Goal: Task Accomplishment & Management: Manage account settings

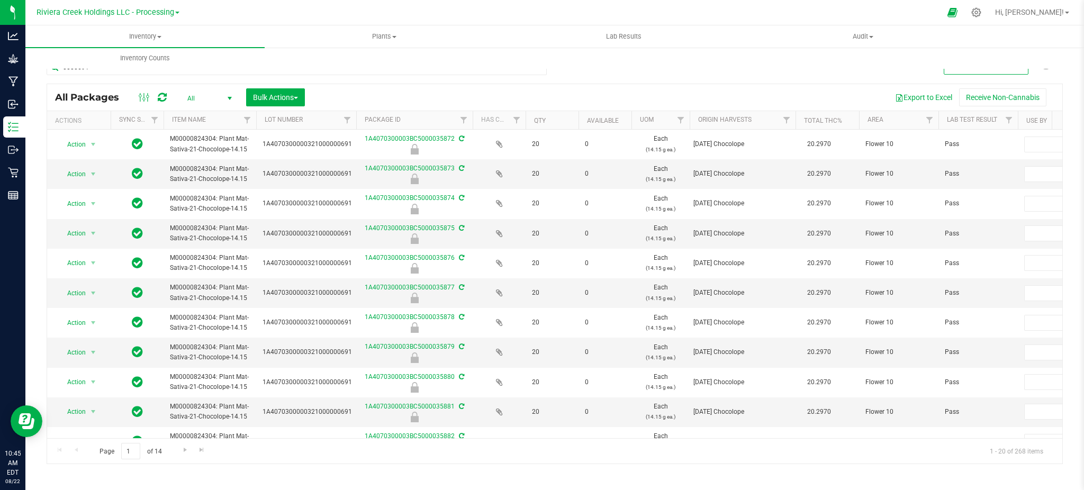
scroll to position [212, 0]
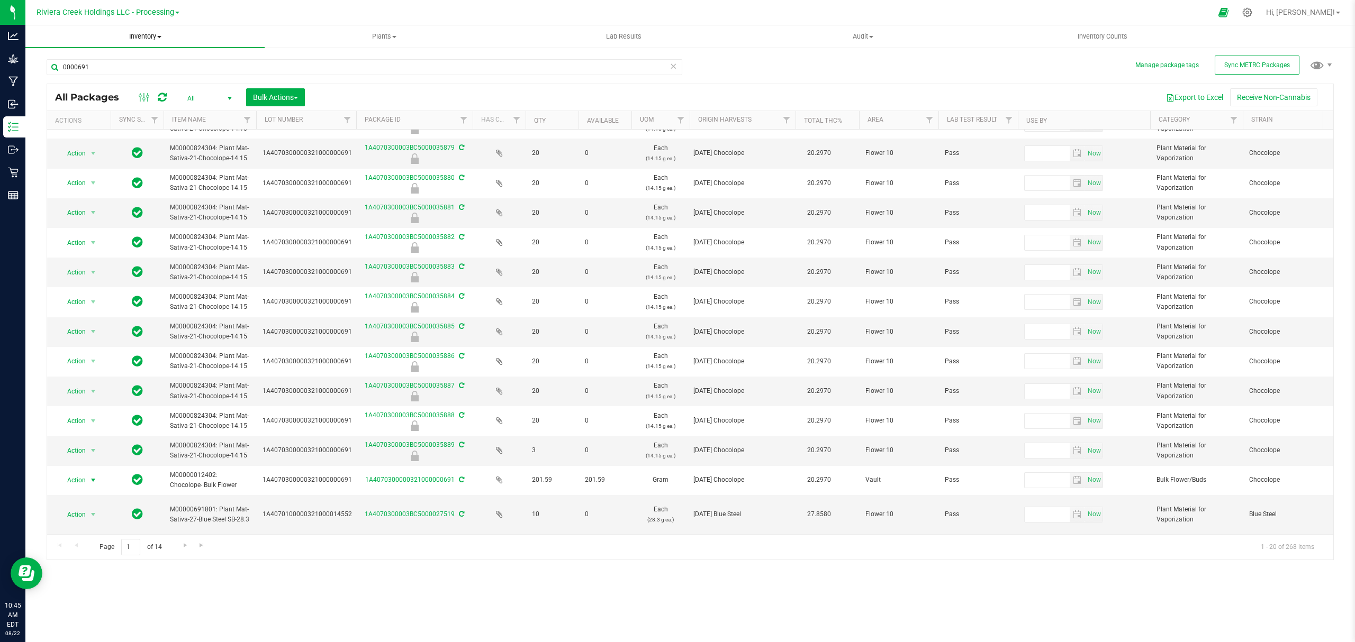
click at [144, 32] on span "Inventory" at bounding box center [144, 37] width 239 height 10
click at [136, 128] on li "From bill of materials" at bounding box center [144, 127] width 239 height 13
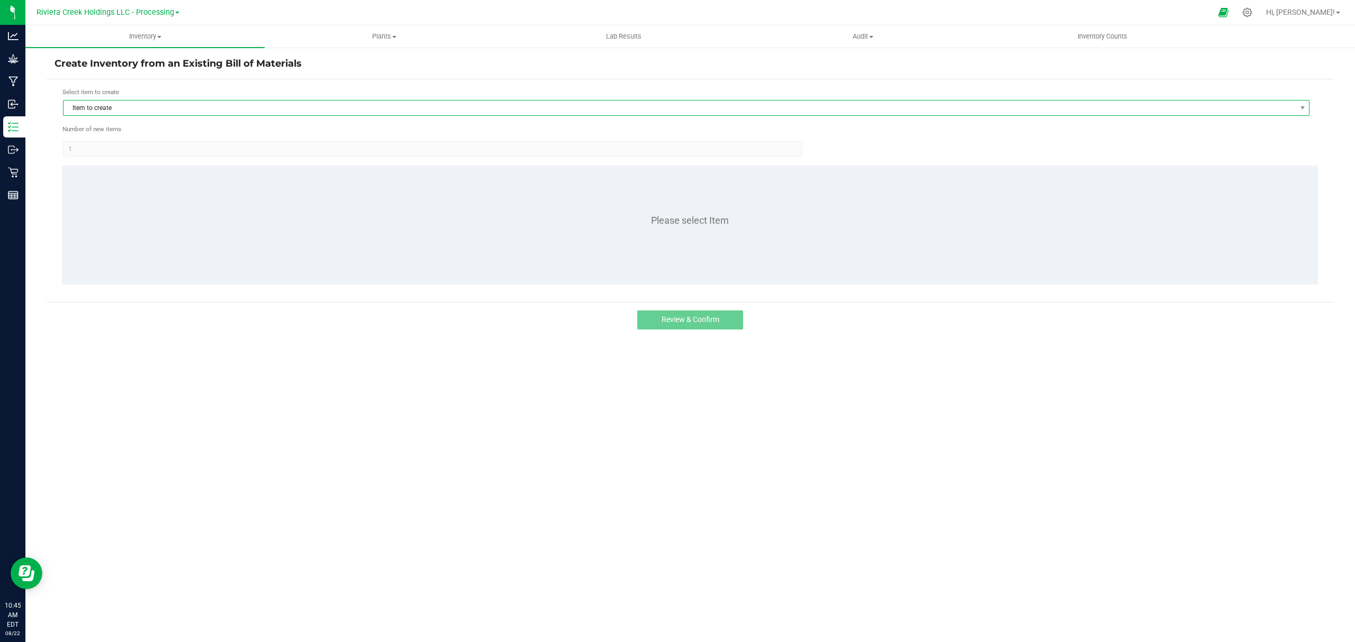
click at [142, 111] on span "Item to create" at bounding box center [680, 108] width 1232 height 15
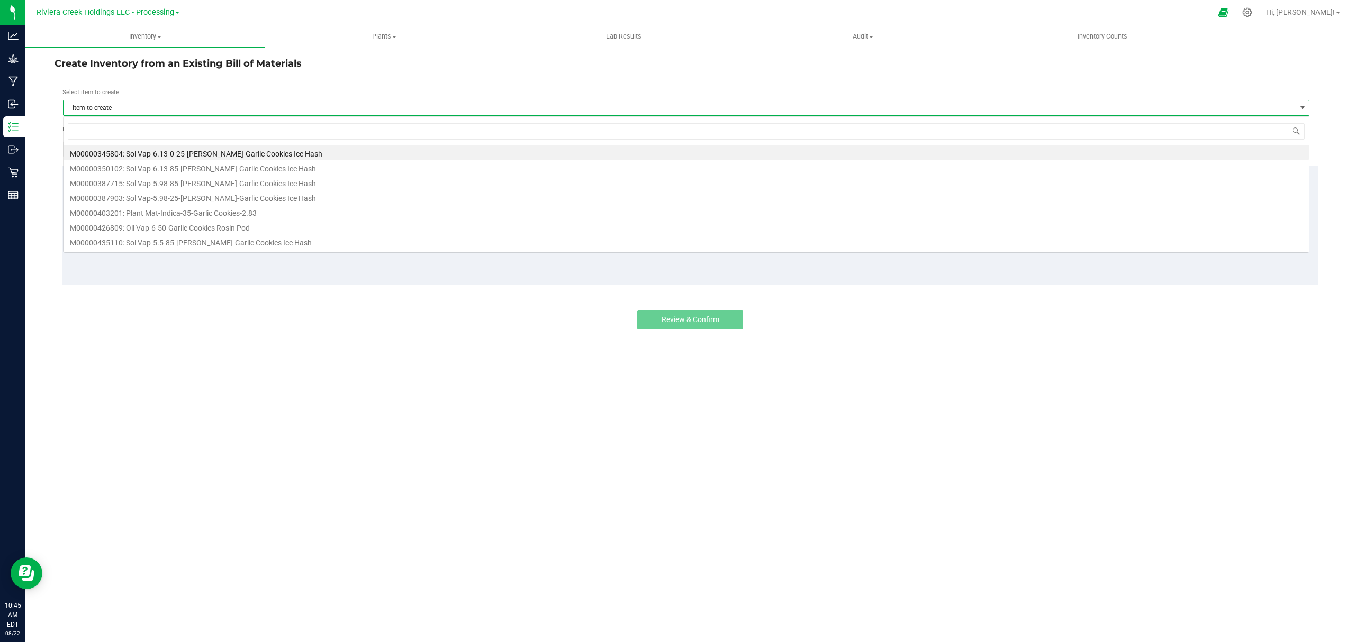
scroll to position [16, 1247]
type input "445803"
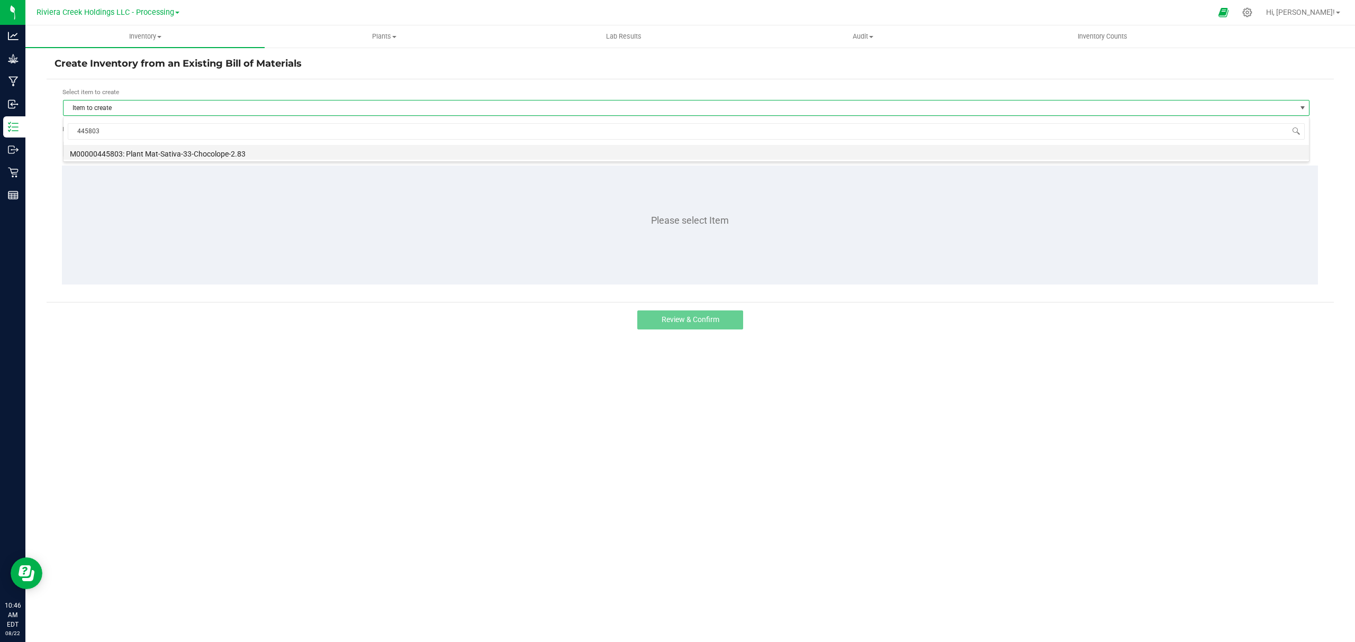
click at [180, 151] on li "M00000445803: Plant Mat-Sativa-33-Chocolope-2.83" at bounding box center [686, 152] width 1245 height 15
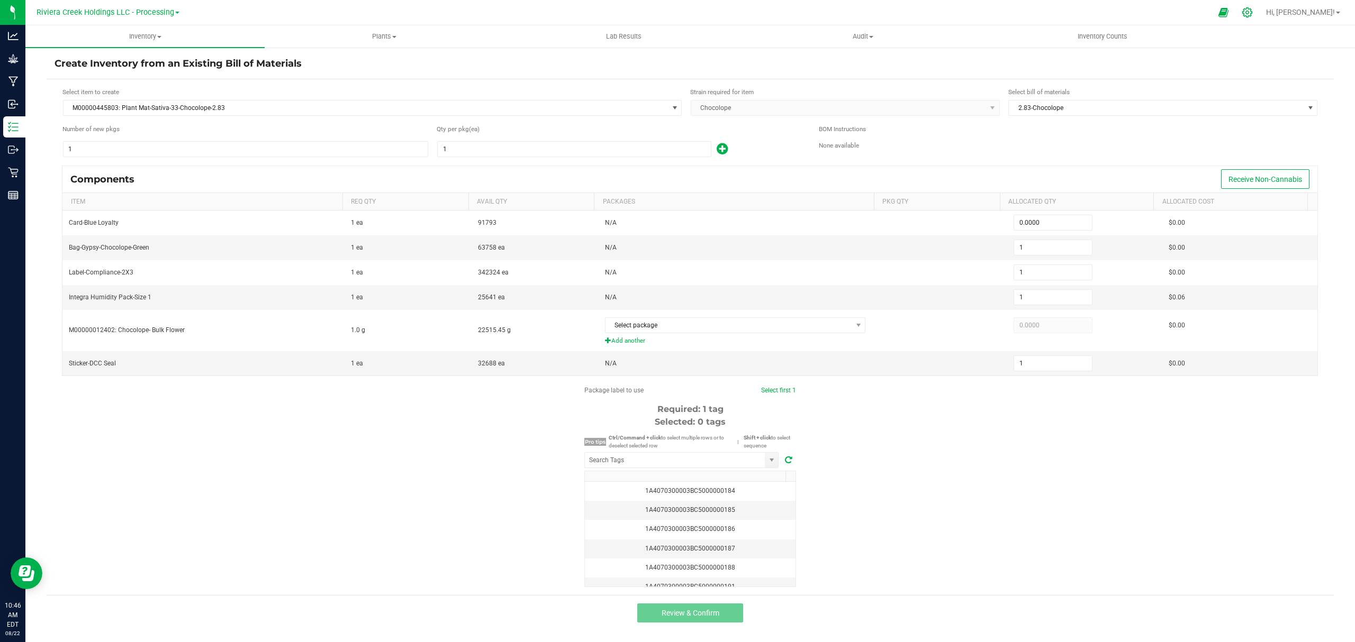
click at [1083, 13] on icon at bounding box center [1246, 12] width 11 height 11
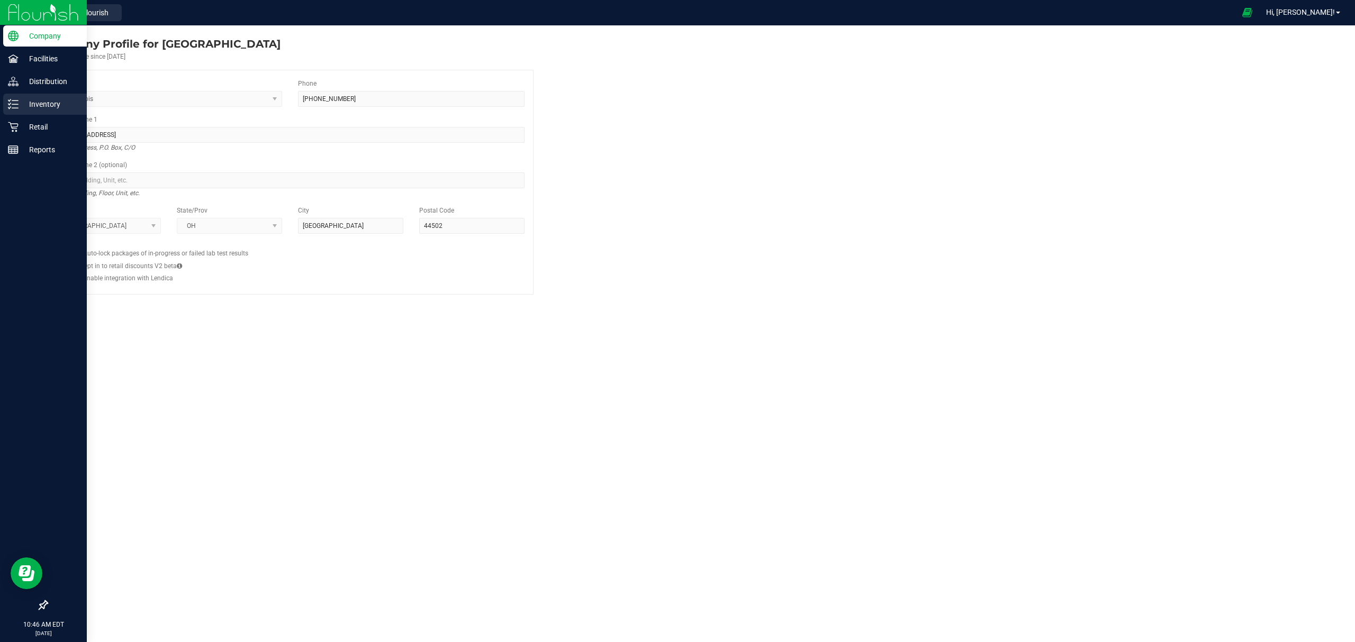
click at [33, 108] on p "Inventory" at bounding box center [51, 104] width 64 height 13
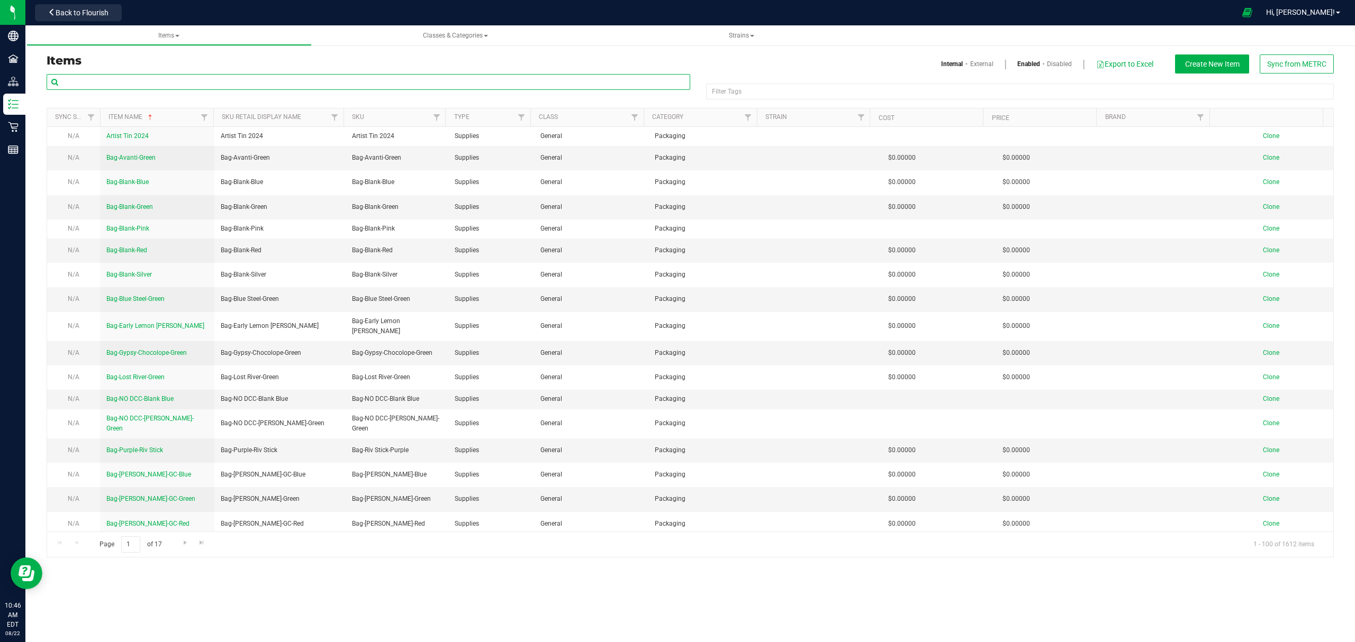
click at [115, 87] on input "text" at bounding box center [368, 82] width 643 height 16
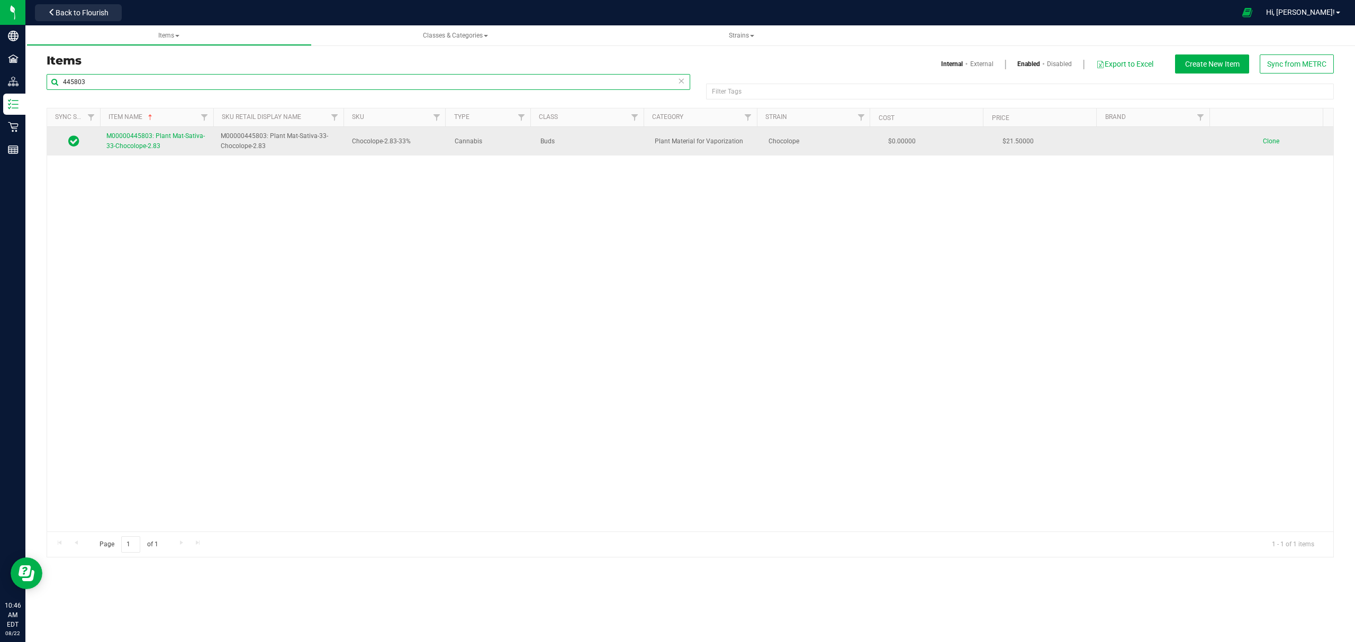
type input "445803"
click at [123, 144] on span "M00000445803: Plant Mat-Sativa-33-Chocolope-2.83" at bounding box center [155, 140] width 98 height 17
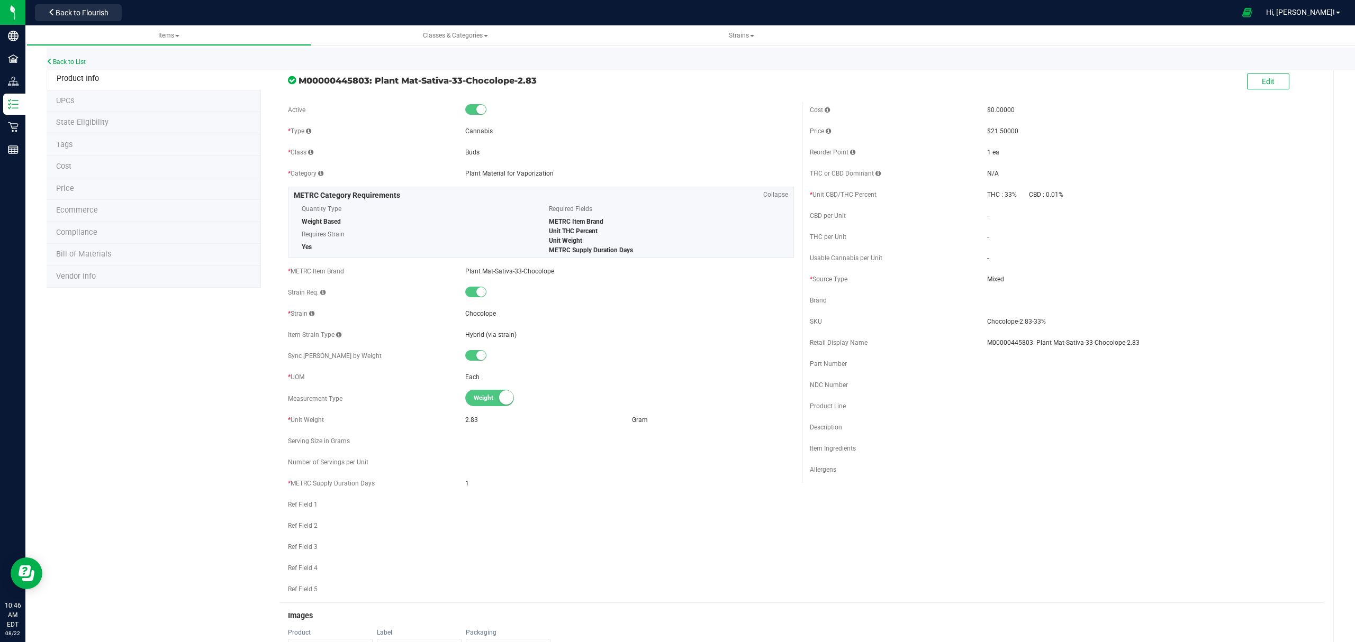
click at [132, 252] on li "Bill of Materials" at bounding box center [154, 255] width 214 height 22
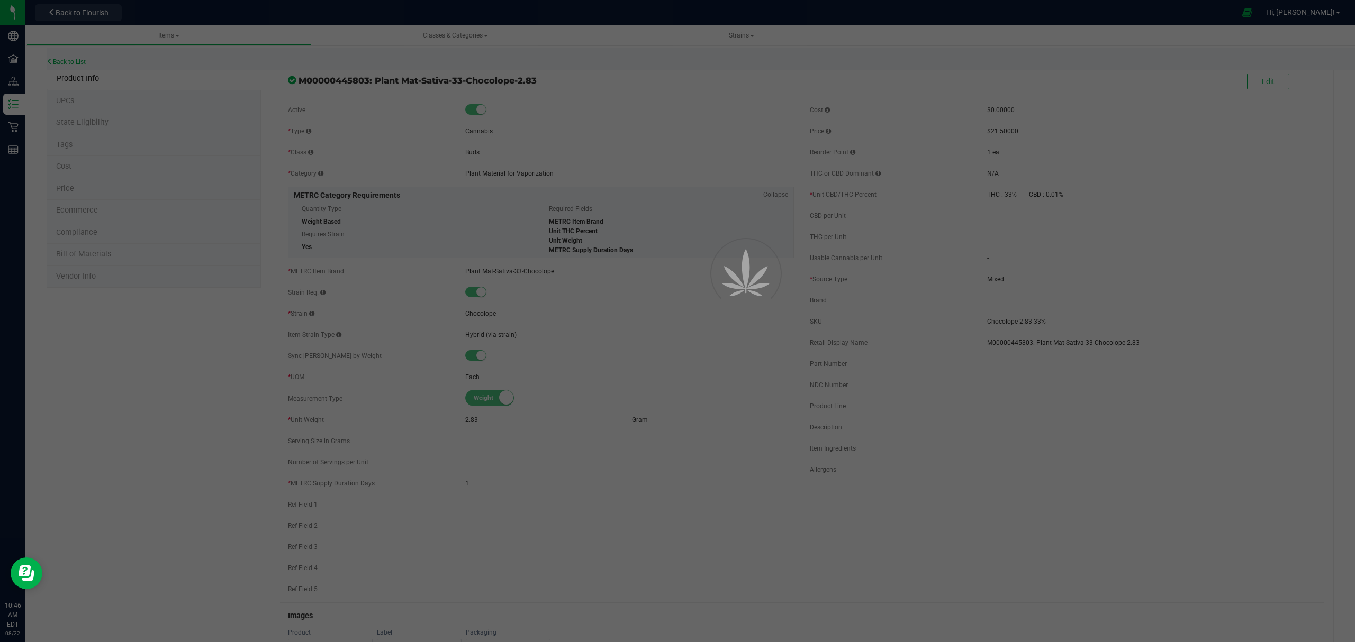
select select "43"
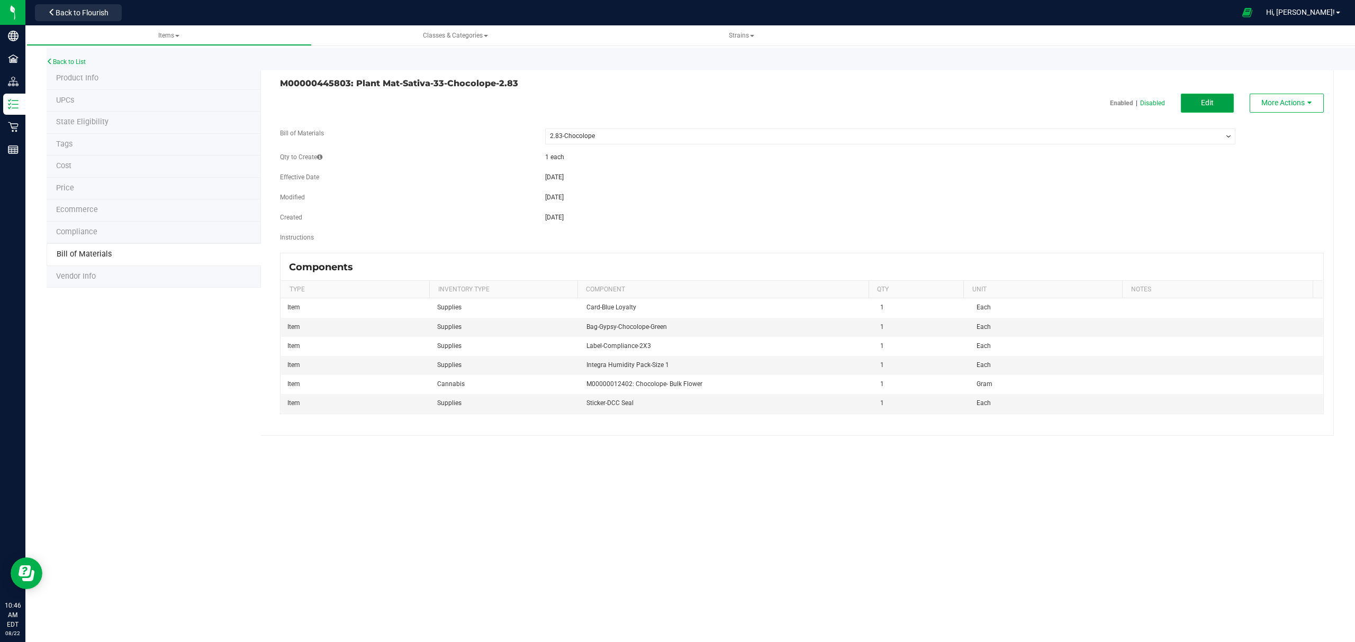
click at [1083, 106] on span "Edit" at bounding box center [1207, 102] width 13 height 8
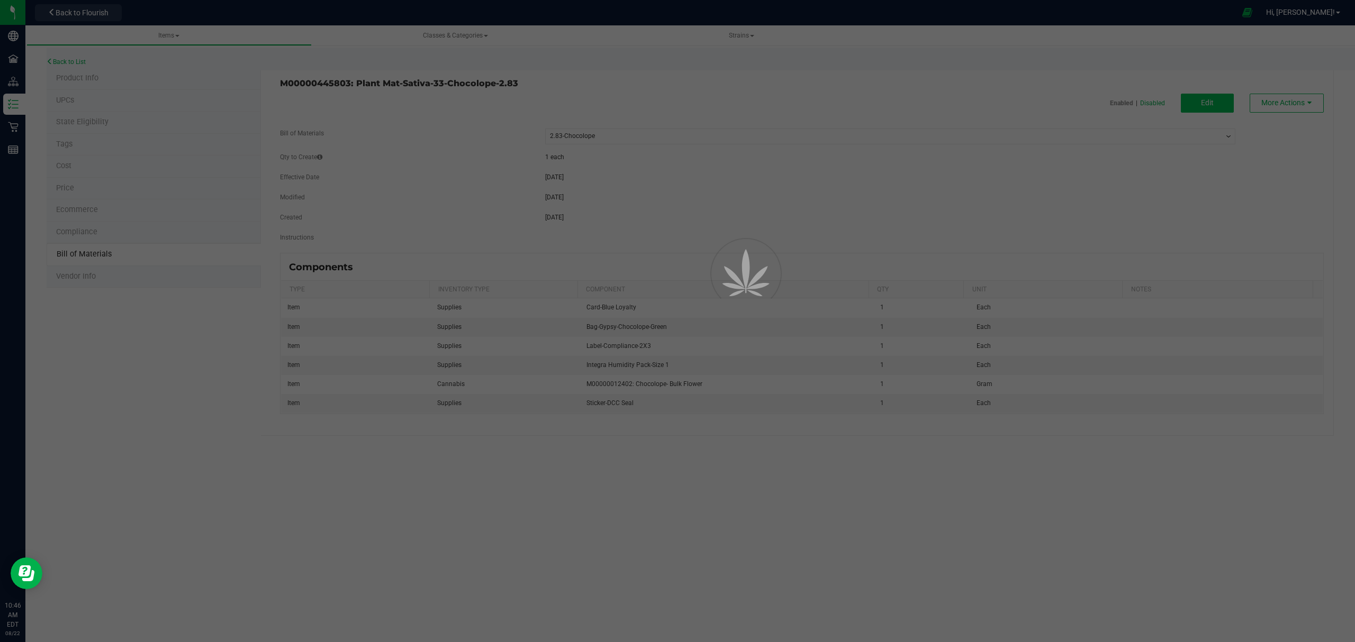
select select "43"
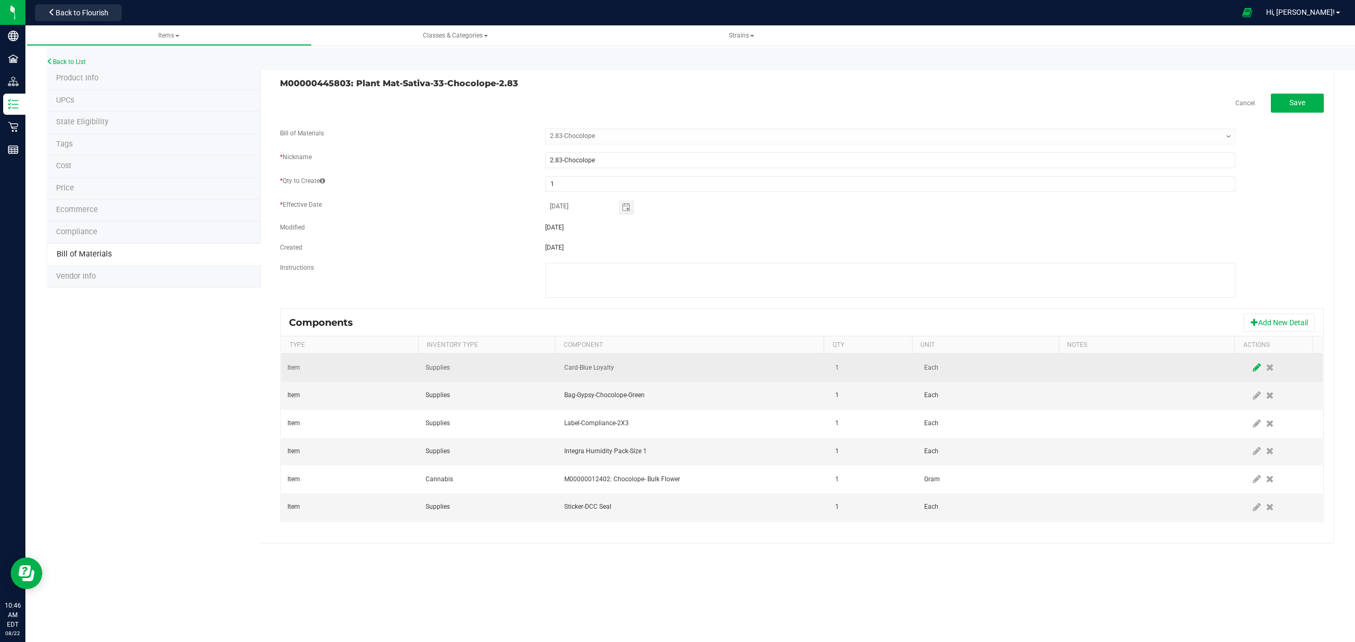
click at [1083, 369] on icon at bounding box center [1257, 368] width 8 height 10
click at [717, 360] on td at bounding box center [693, 368] width 271 height 28
click at [717, 364] on span "NO DATA FOUND" at bounding box center [687, 367] width 244 height 15
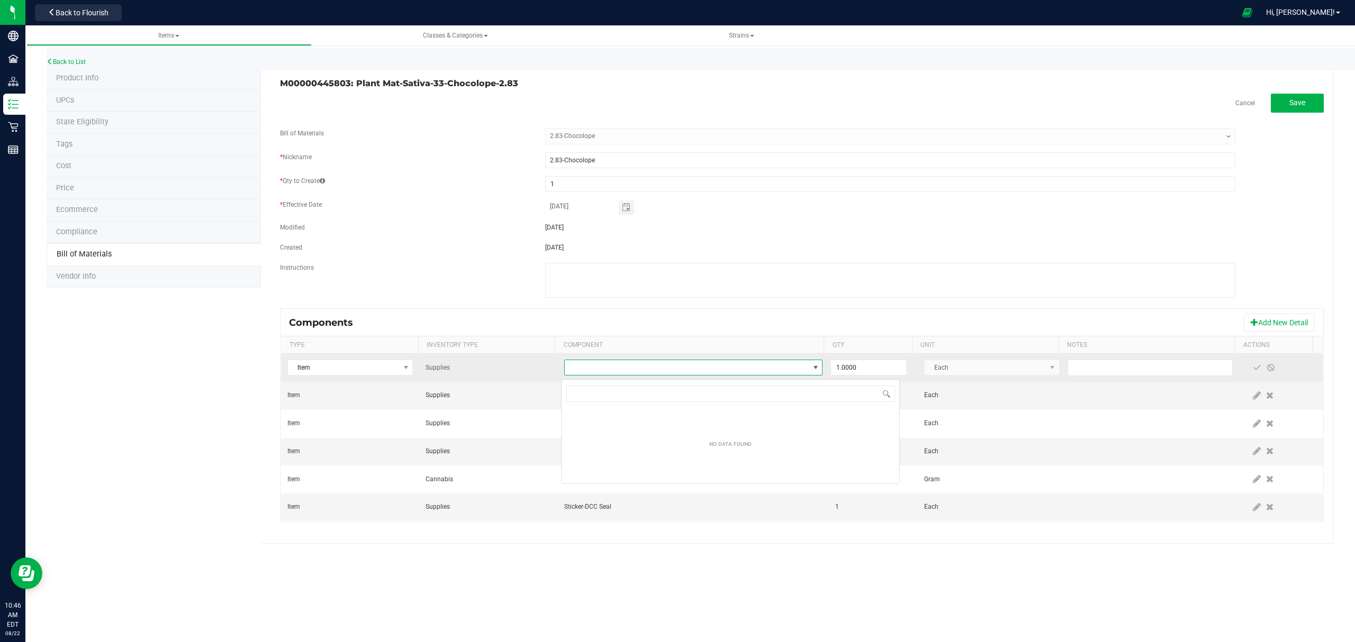
scroll to position [16, 255]
type input "loyalty"
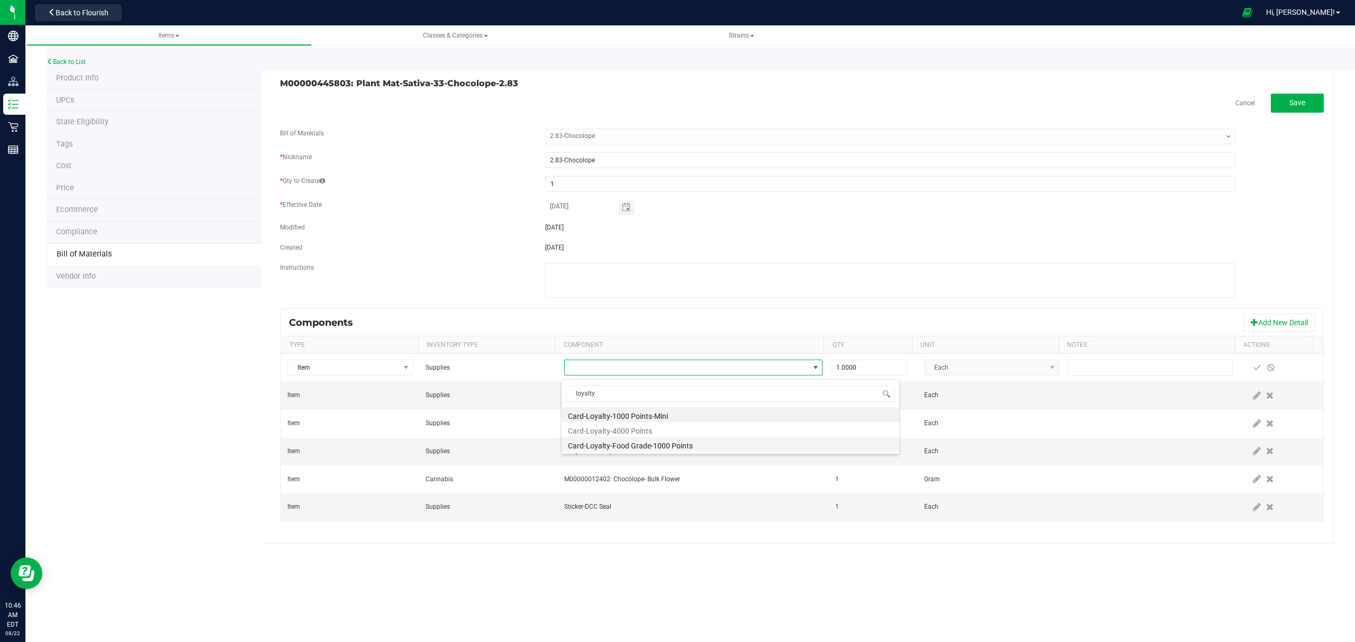
click at [672, 450] on li "Card-Loyalty-Food Grade-1000 Points" at bounding box center [730, 444] width 338 height 15
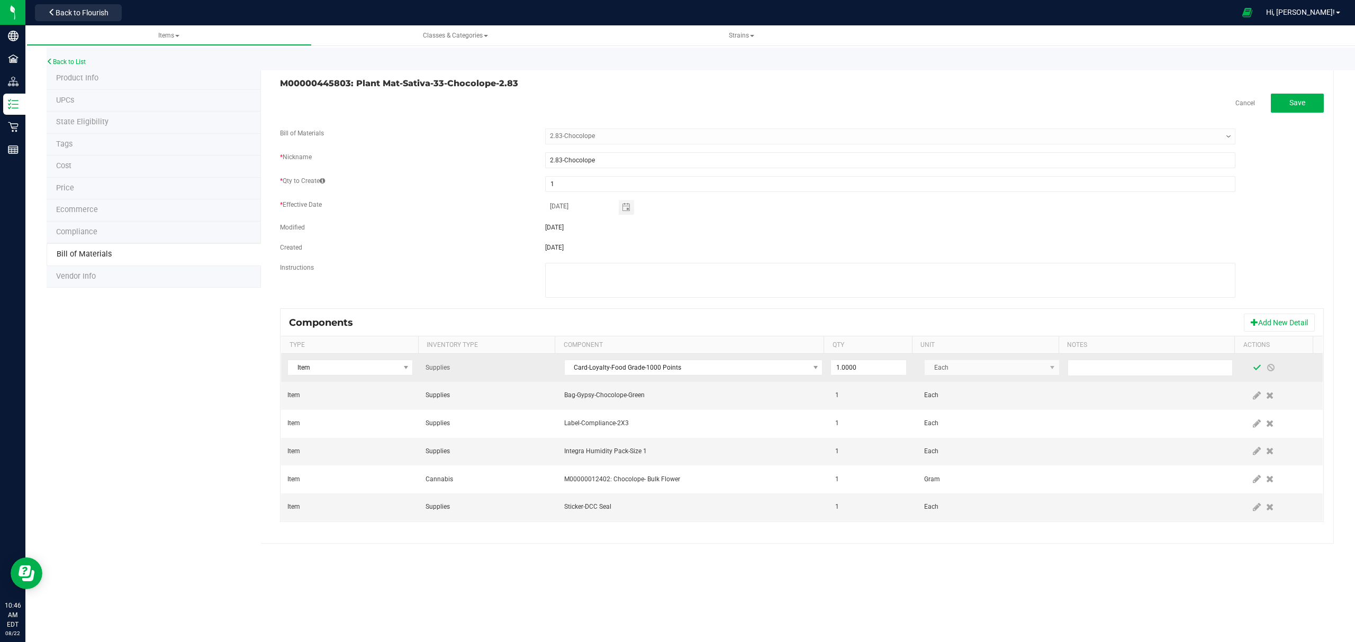
click at [1083, 369] on span at bounding box center [1257, 368] width 8 height 8
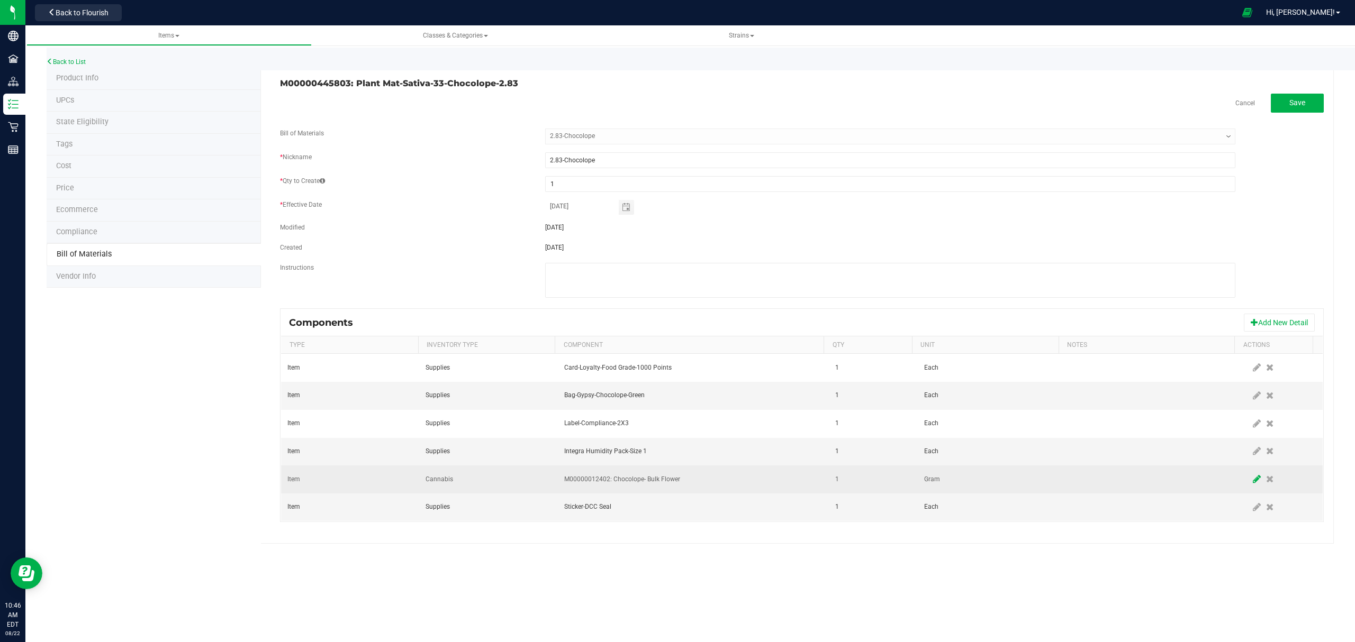
click at [1083, 482] on icon at bounding box center [1257, 480] width 8 height 10
click at [856, 483] on input "1" at bounding box center [868, 479] width 75 height 15
type input "2.8300"
click at [1083, 482] on span at bounding box center [1257, 479] width 8 height 8
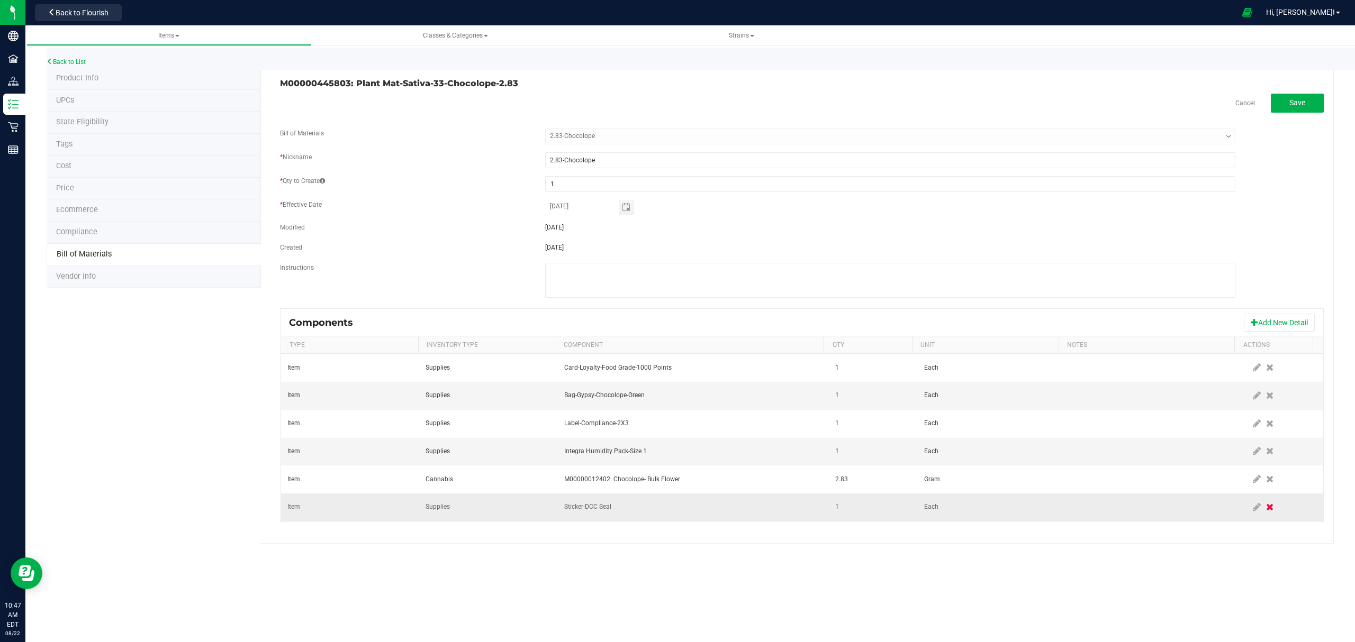
click at [1083, 489] on icon at bounding box center [1269, 508] width 7 height 10
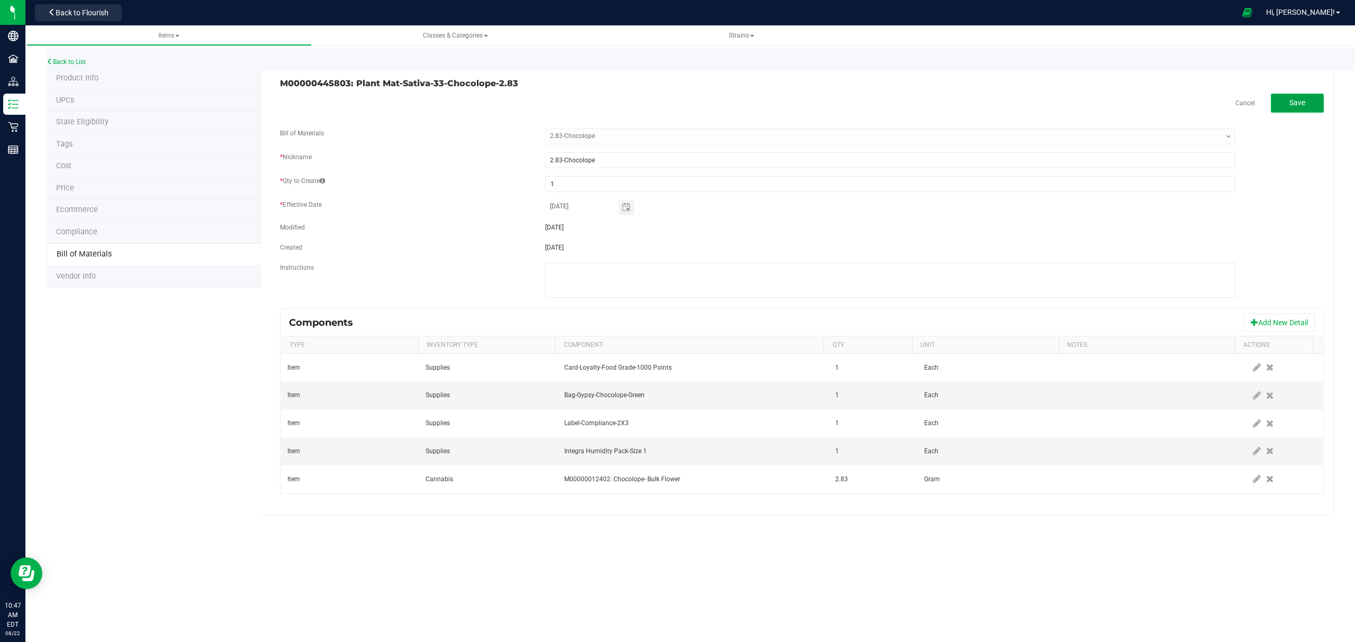
click at [1083, 108] on button "Save" at bounding box center [1297, 103] width 53 height 19
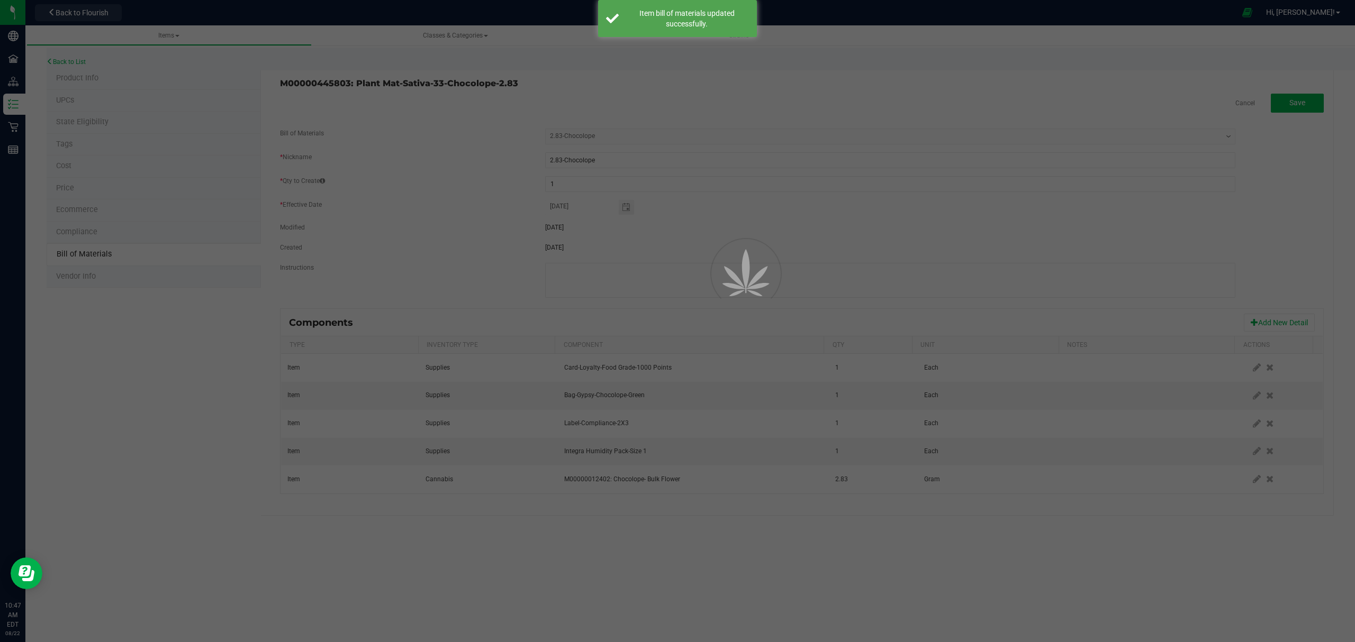
select select "43"
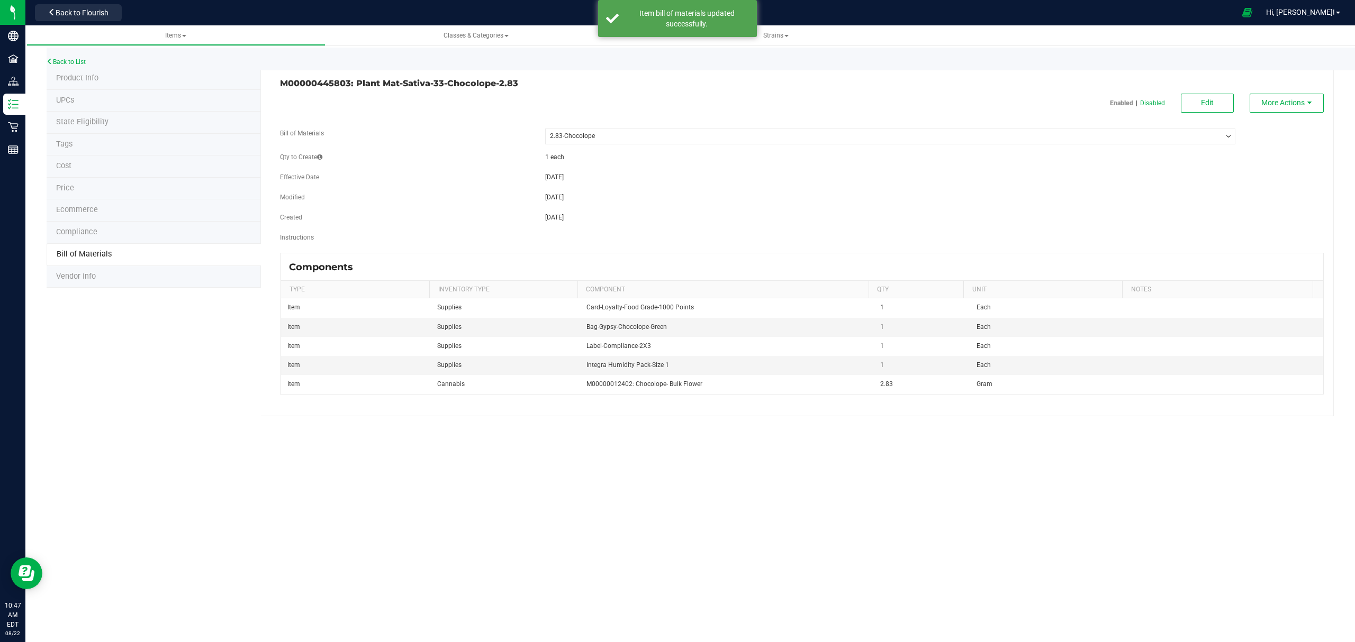
click at [93, 11] on span "Back to Flourish" at bounding box center [82, 12] width 53 height 8
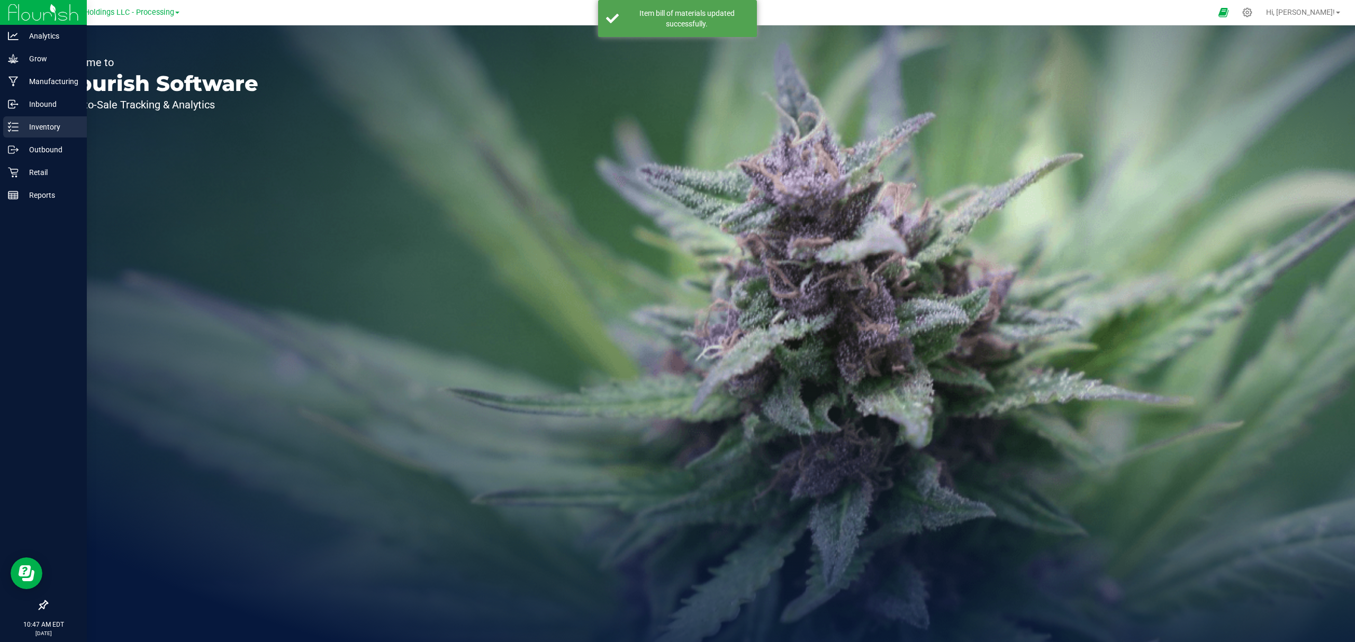
click at [19, 125] on p "Inventory" at bounding box center [51, 127] width 64 height 13
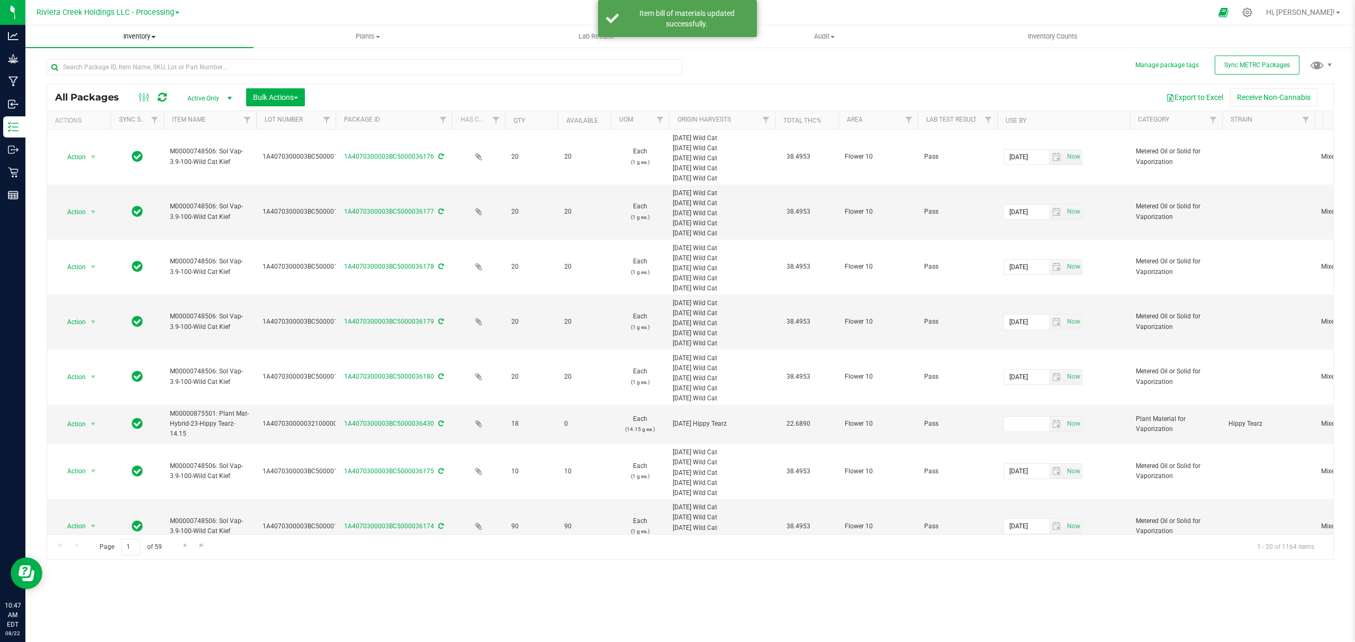
click at [128, 34] on span "Inventory" at bounding box center [139, 37] width 228 height 10
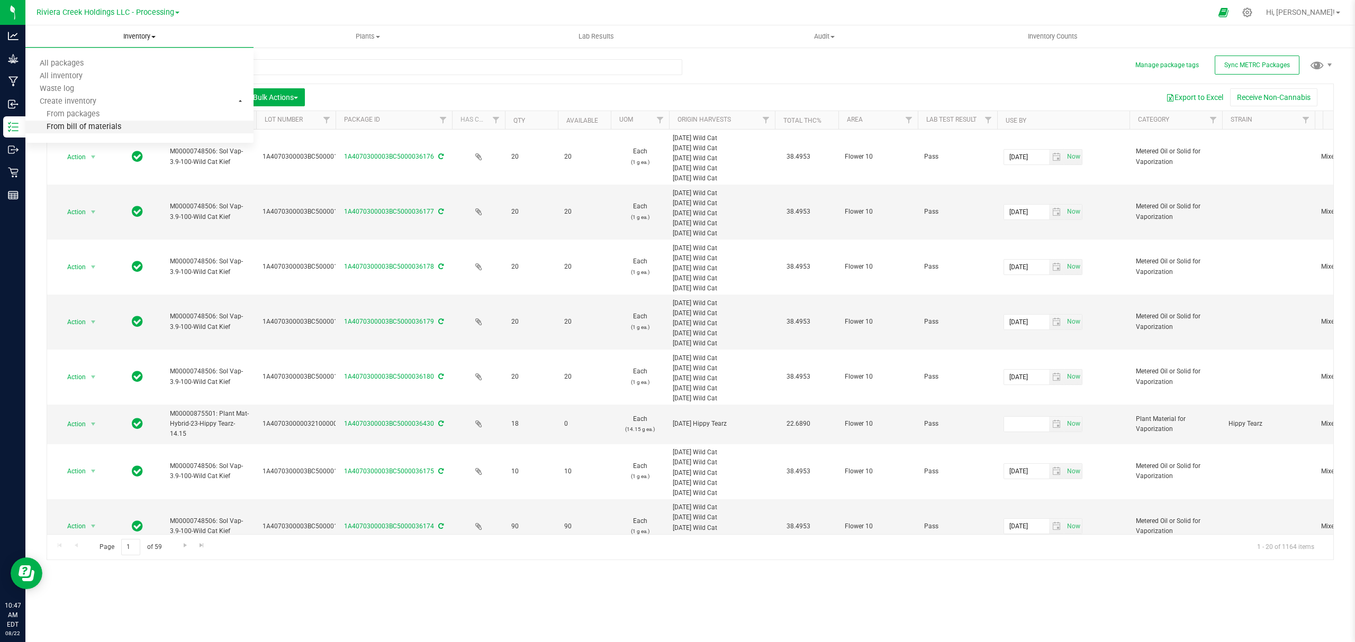
click at [107, 125] on span "From bill of materials" at bounding box center [73, 127] width 96 height 9
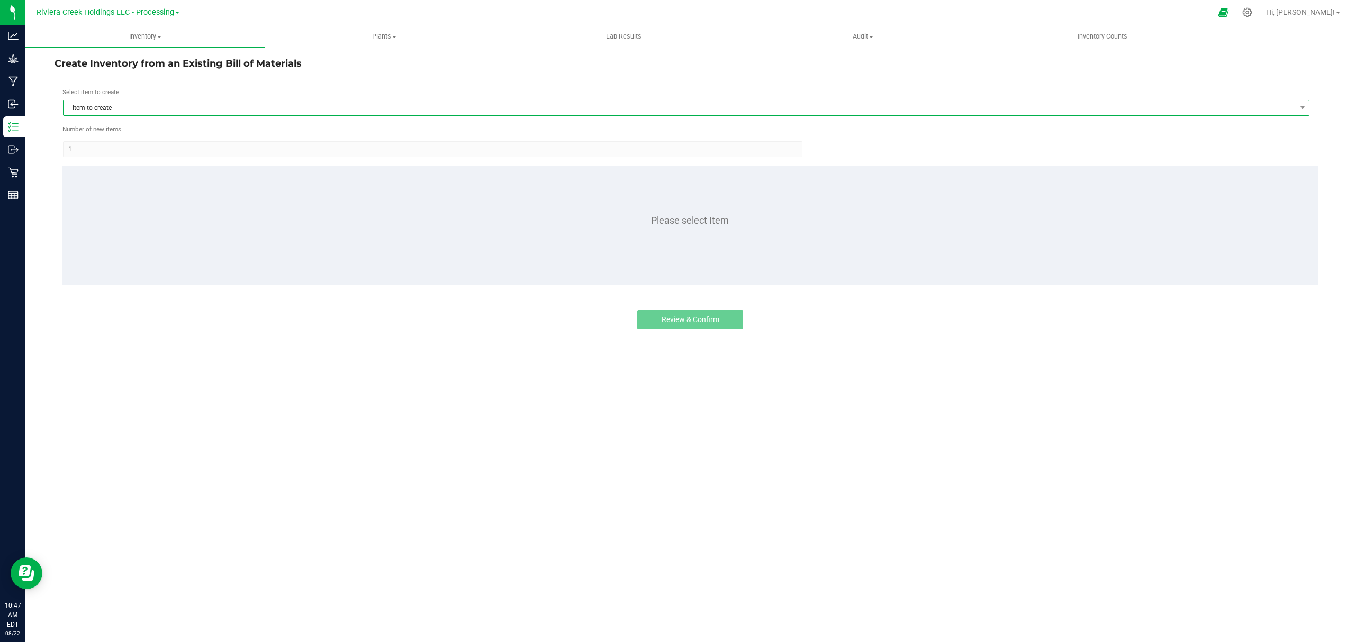
click at [157, 105] on span "Item to create" at bounding box center [680, 108] width 1232 height 15
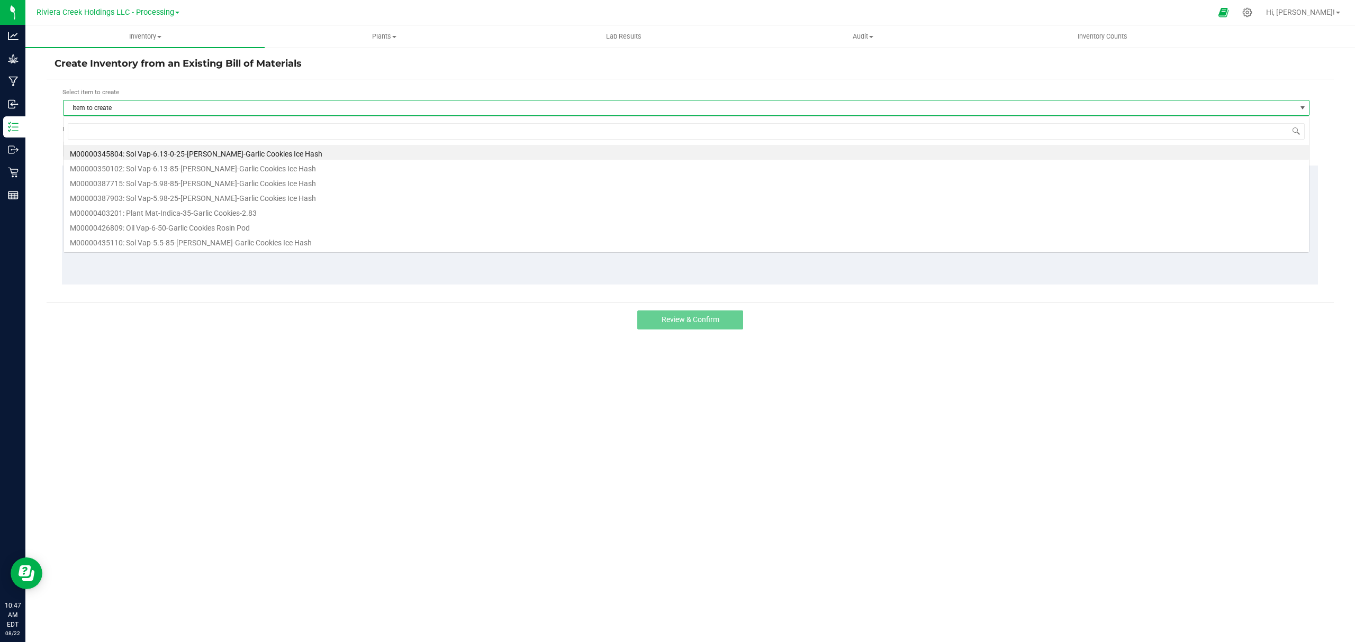
scroll to position [16, 1247]
type input "445803"
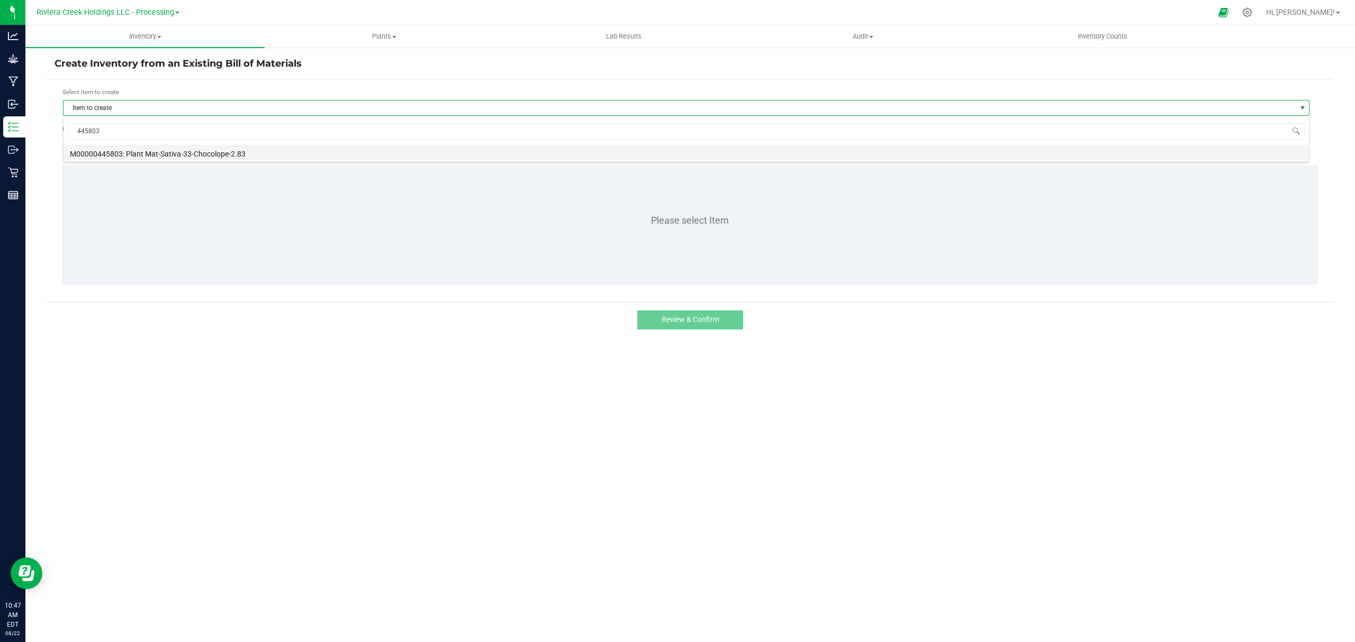
click at [193, 153] on li "M00000445803: Plant Mat-Sativa-33-Chocolope-2.83" at bounding box center [686, 152] width 1245 height 15
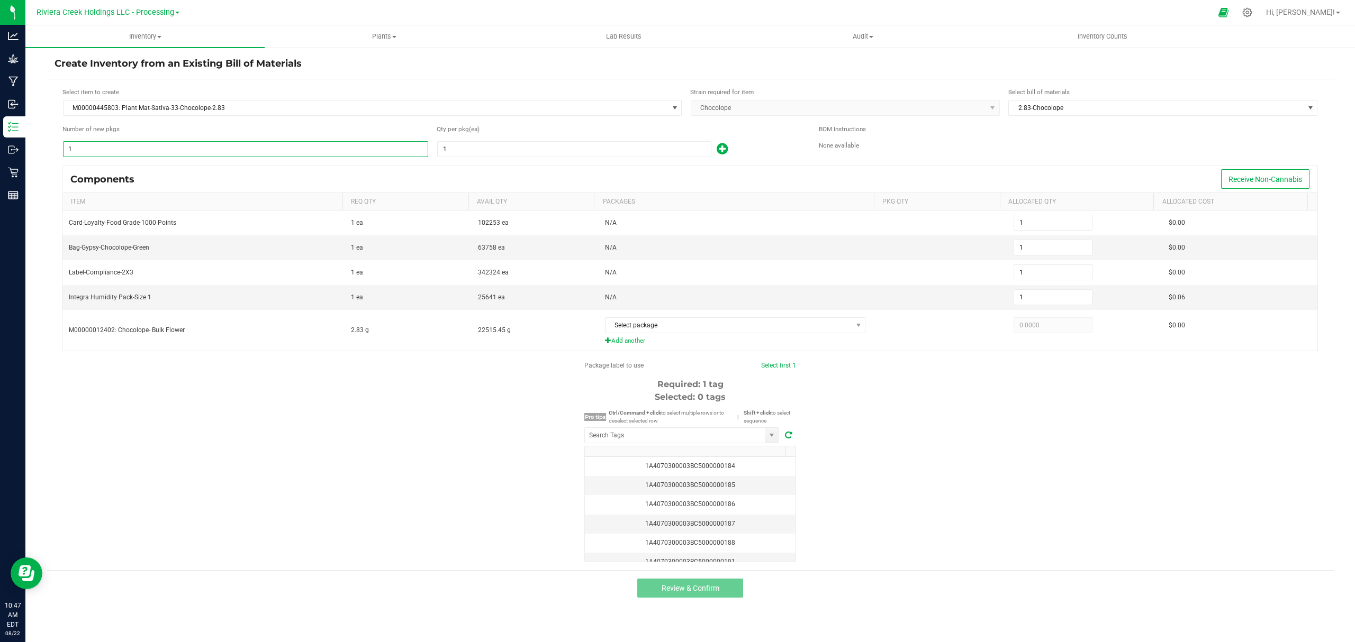
click at [185, 152] on input "1" at bounding box center [246, 149] width 364 height 15
type input "11"
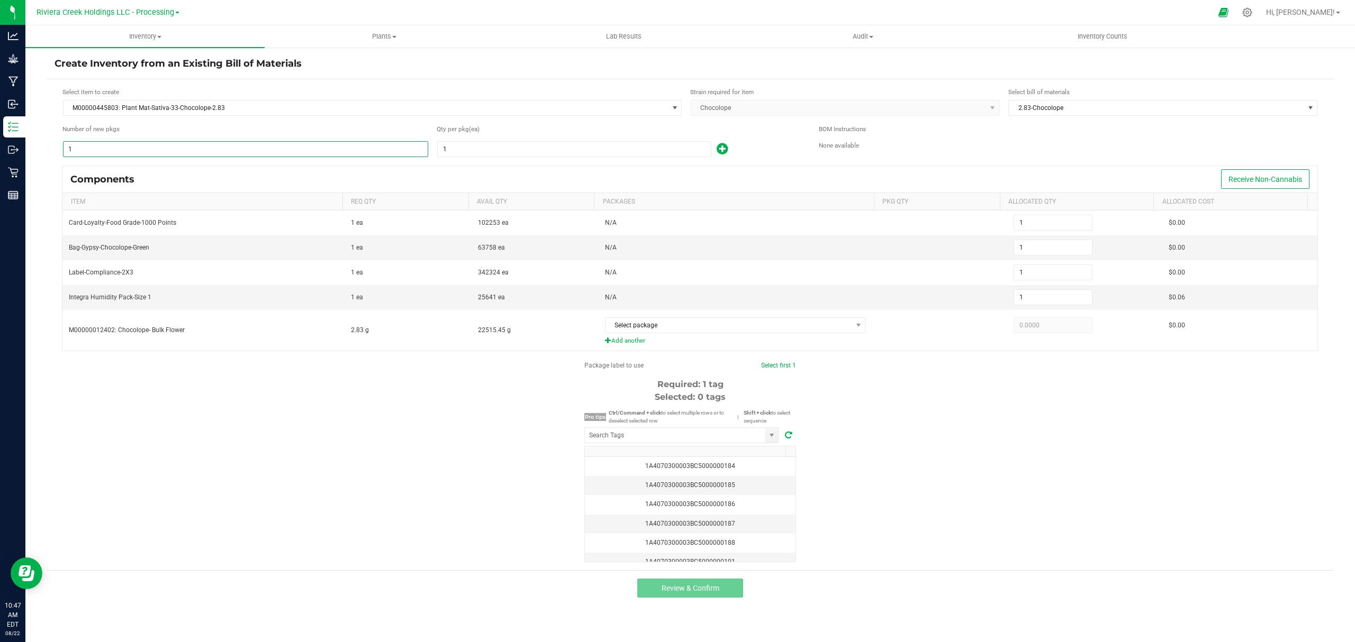
type input "11"
click at [459, 152] on input "1" at bounding box center [574, 149] width 273 height 15
type input "8"
type input "88"
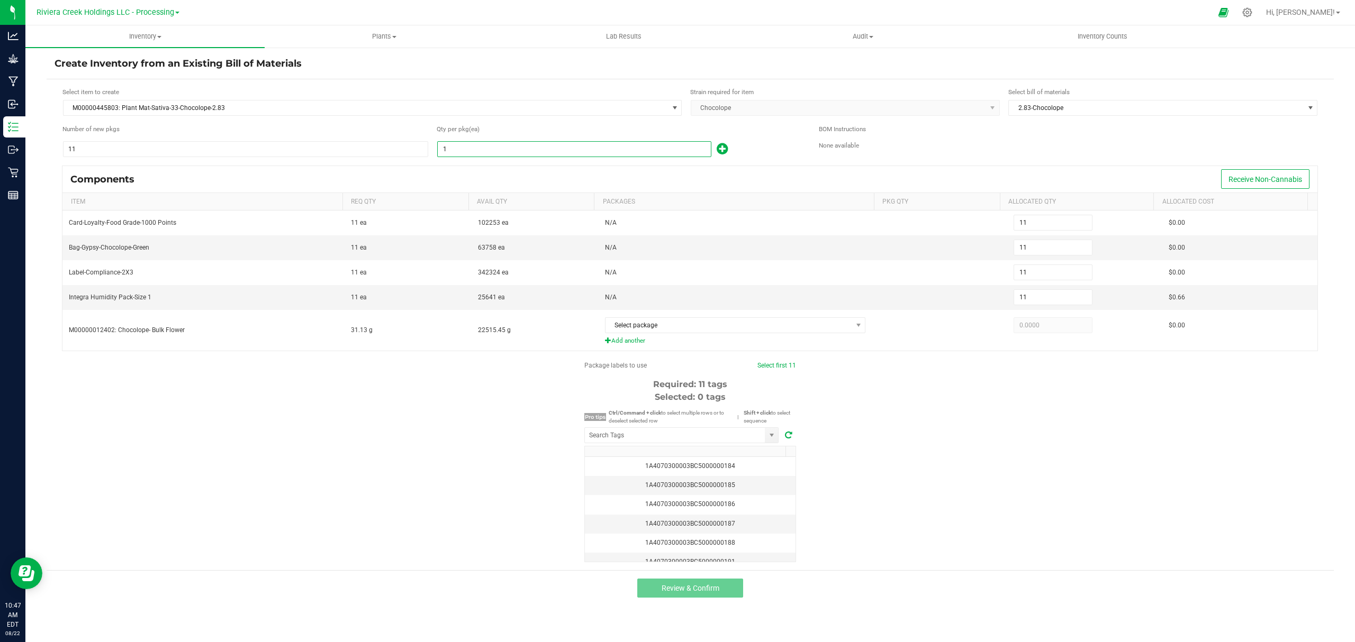
type input "88"
type input "80"
type input "880"
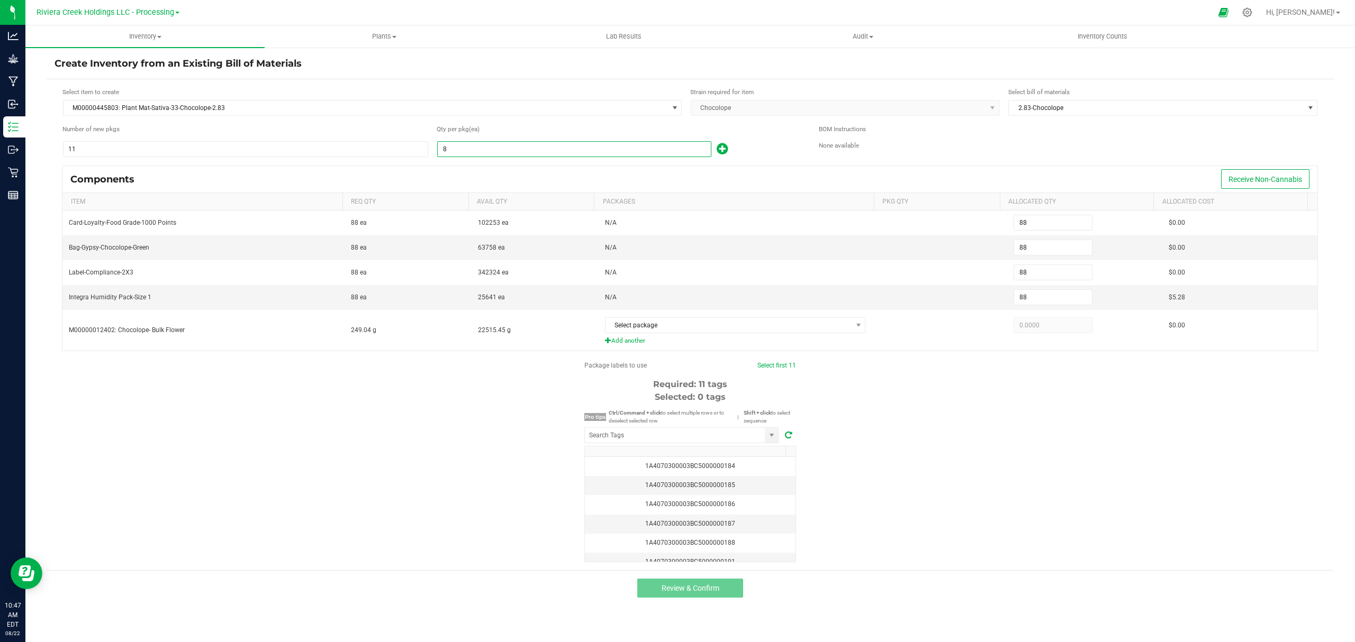
type input "880"
type input "80"
click at [721, 147] on icon at bounding box center [722, 148] width 11 height 13
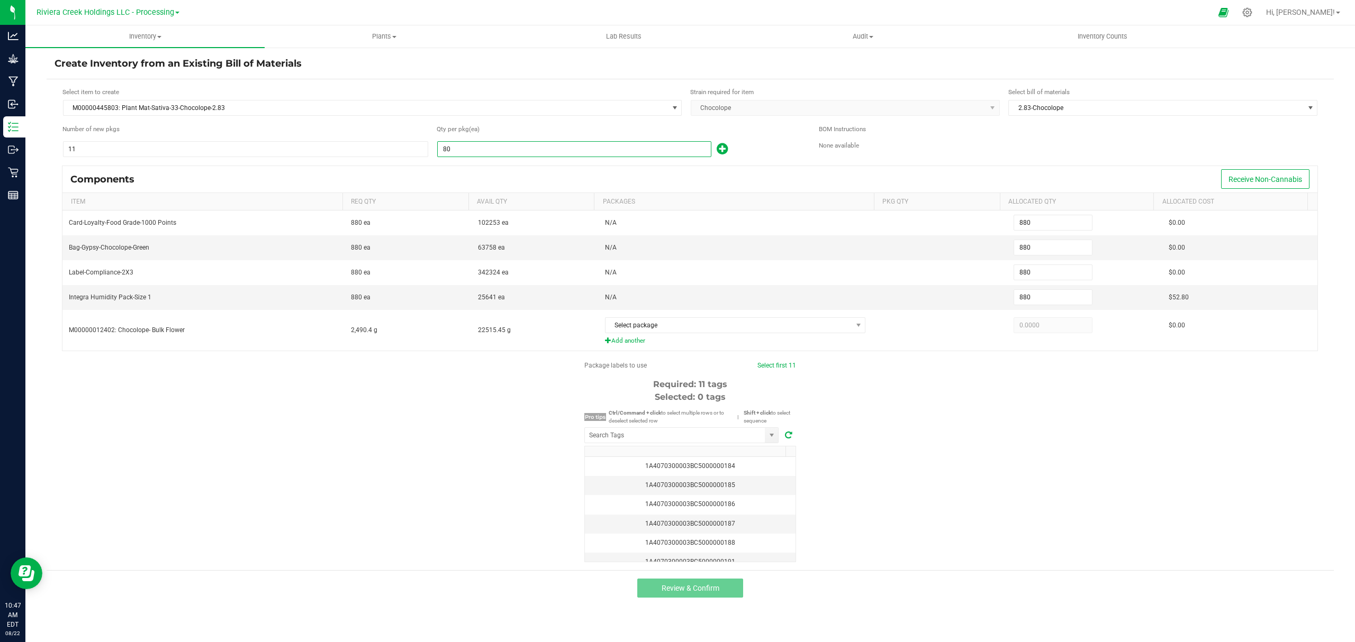
type input "881"
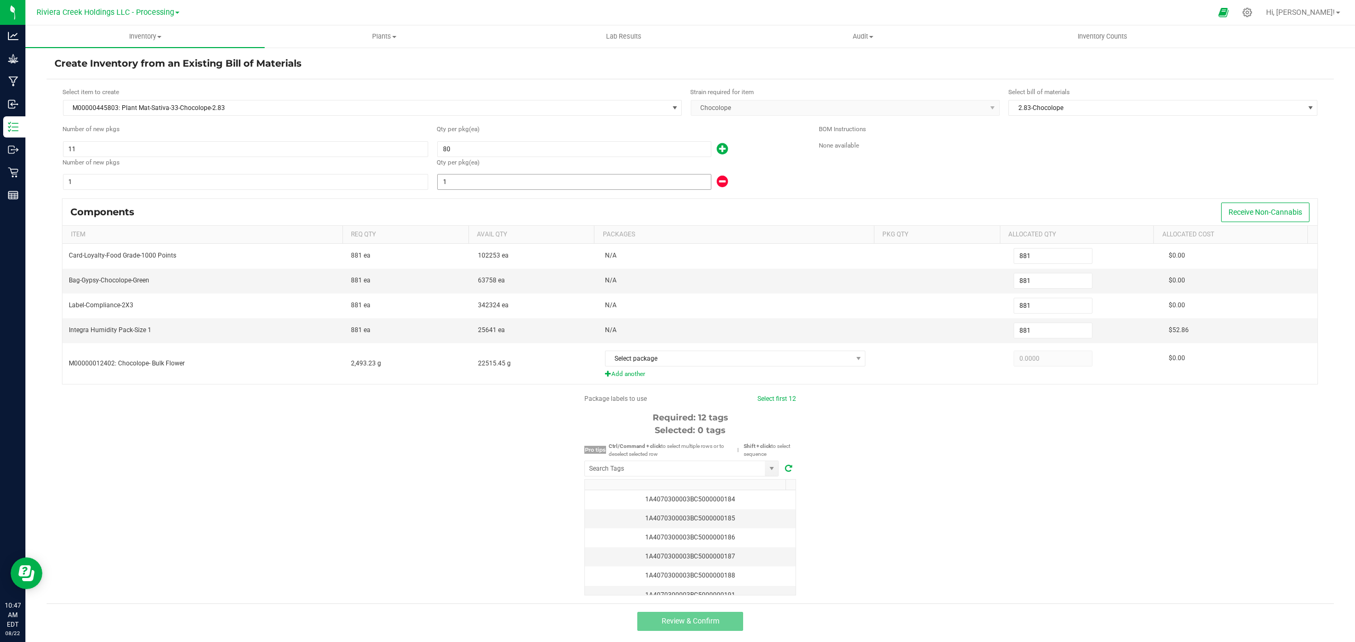
click at [574, 182] on input "1" at bounding box center [574, 182] width 273 height 15
type input "887"
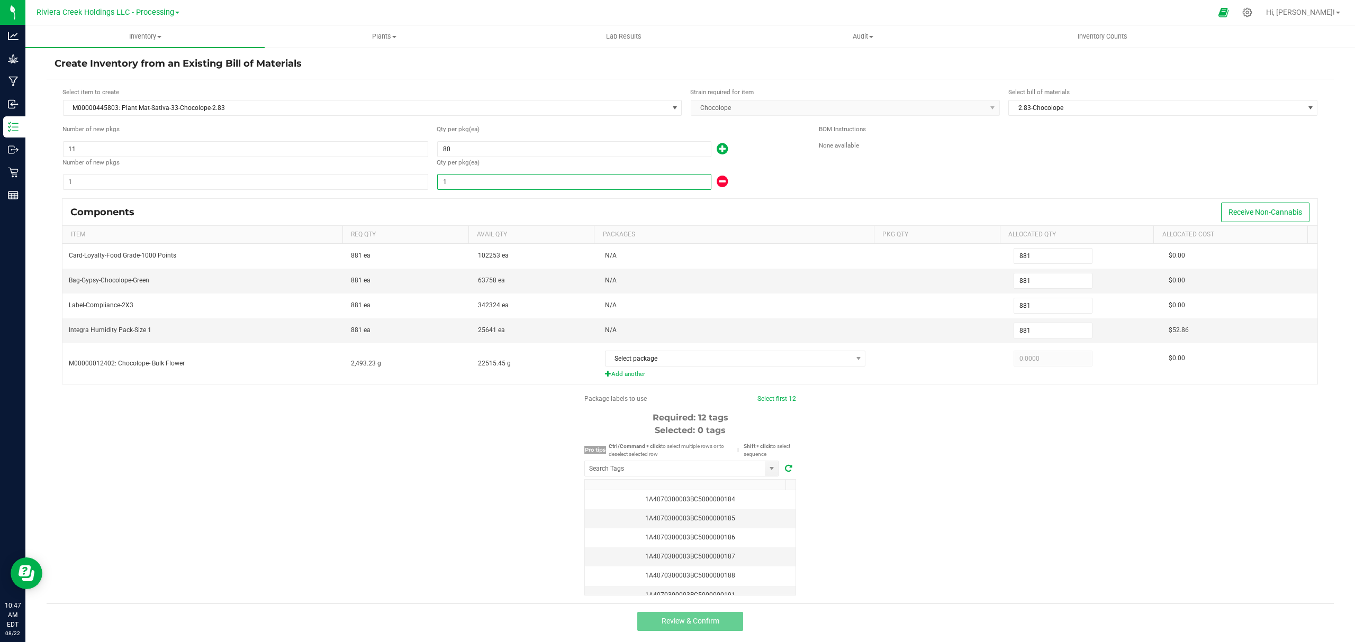
type input "7"
type input "950"
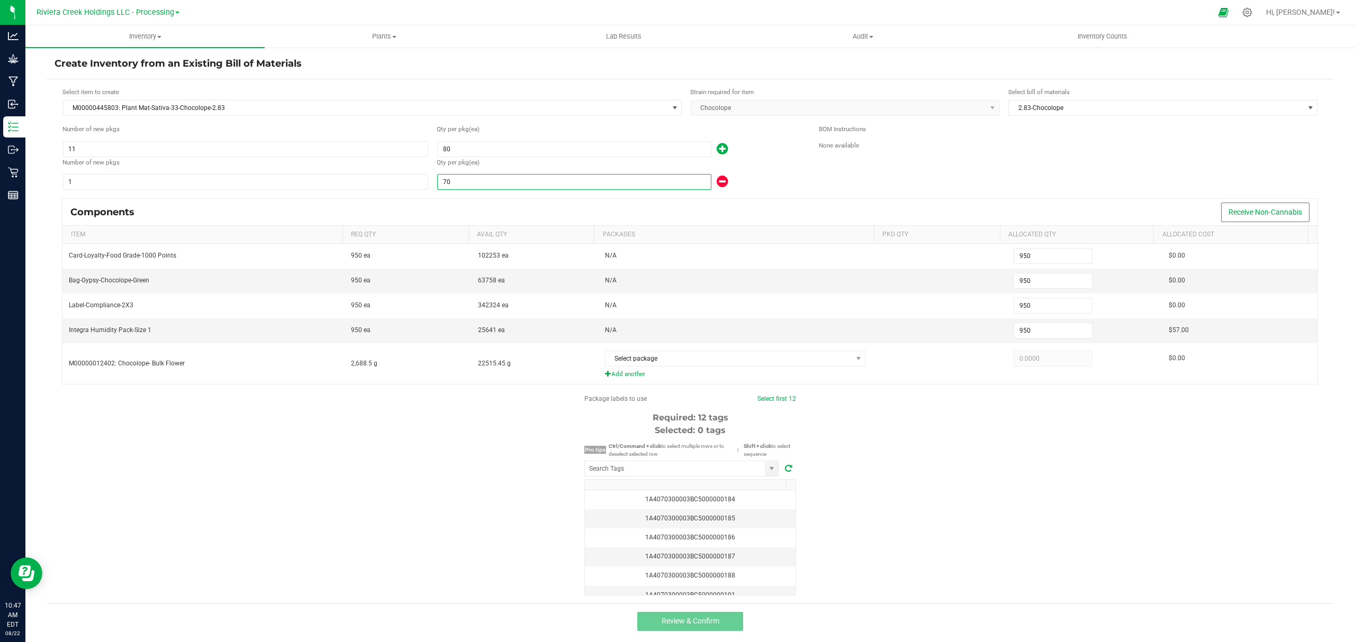
type input "70"
click at [773, 181] on div "70" at bounding box center [620, 182] width 366 height 17
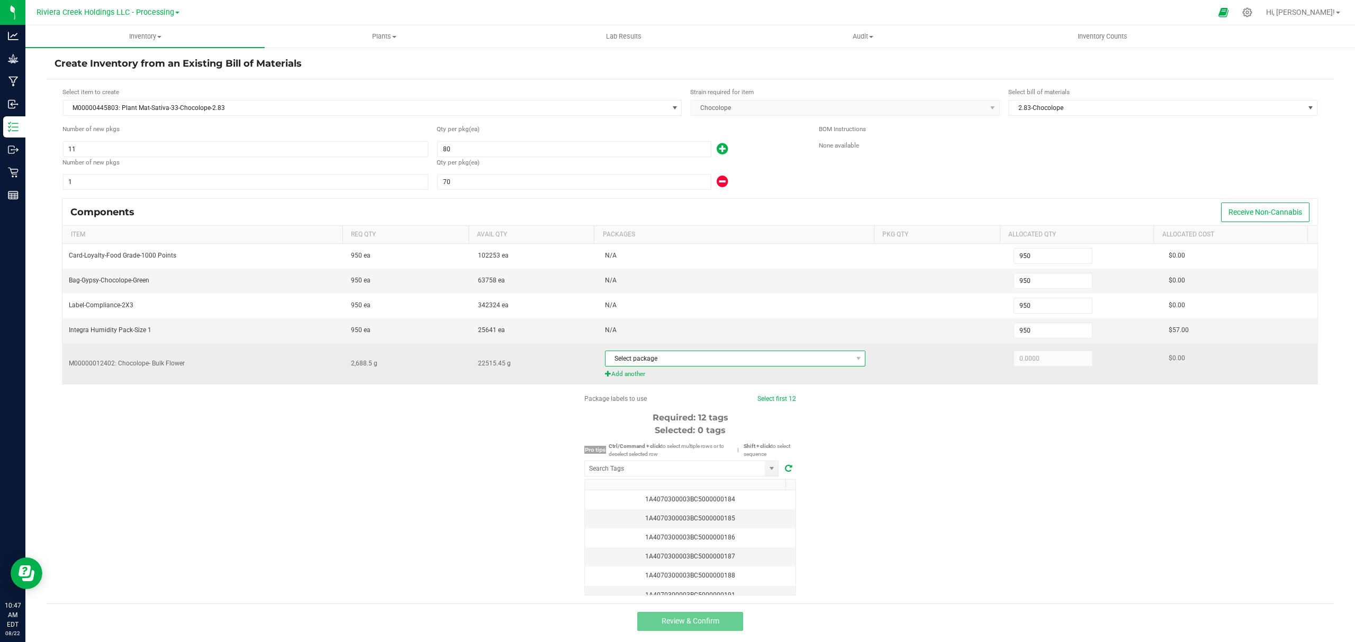
click at [719, 360] on span "Select package" at bounding box center [728, 358] width 247 height 15
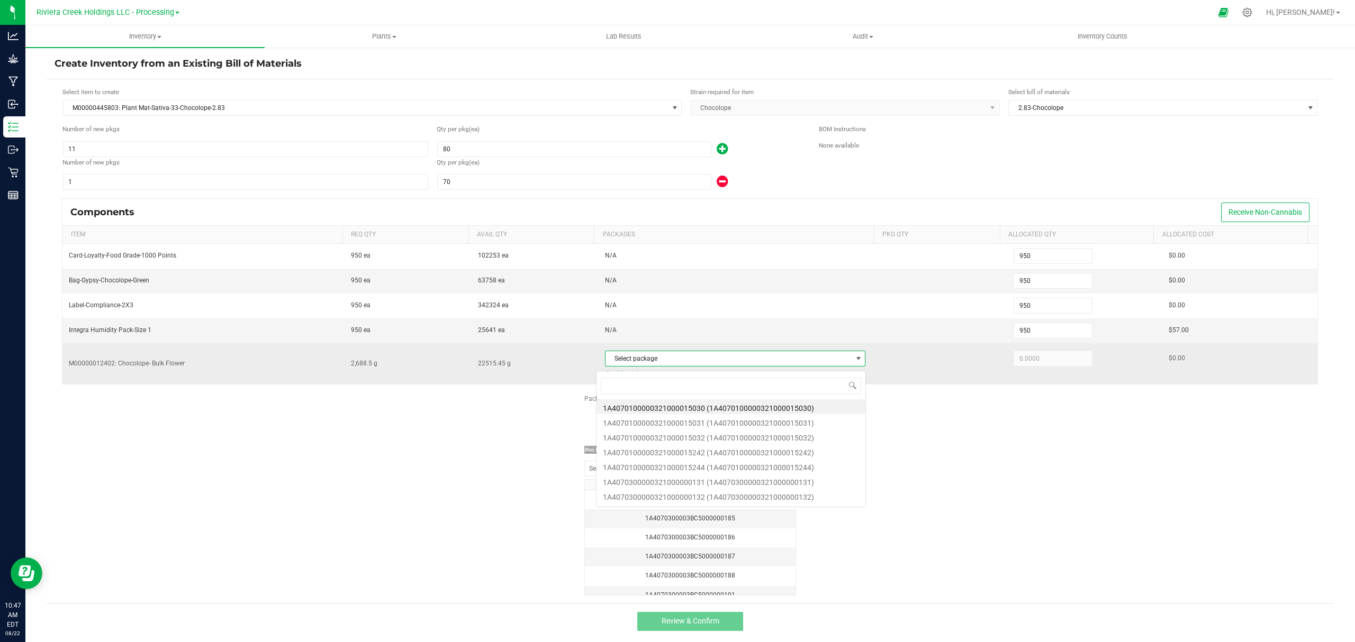
scroll to position [16, 255]
type input "184"
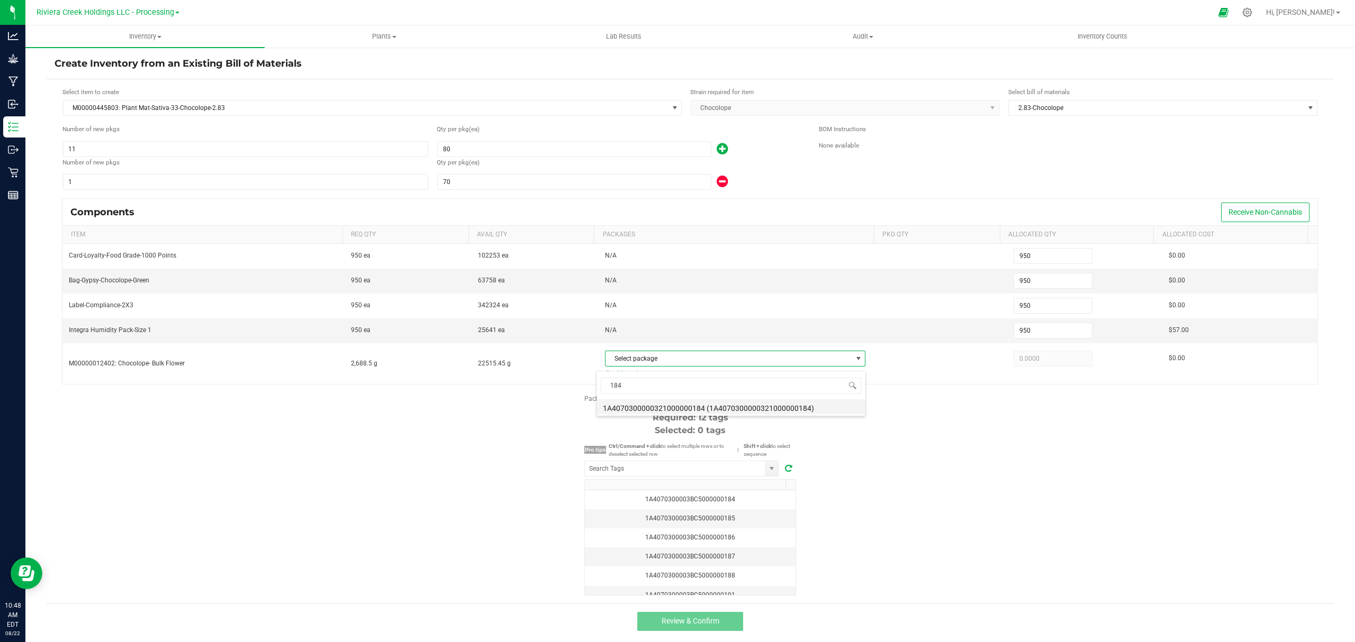
click at [731, 404] on li "1A4070300000321000000184 (1A4070300000321000000184)" at bounding box center [730, 407] width 269 height 15
type input "2,688.5000"
click at [918, 443] on div "Package labels to use Select first 12 Required: 12 tags Selected: 0 tags Pro ti…" at bounding box center [690, 495] width 1287 height 202
click at [701, 475] on input "NO DATA FOUND" at bounding box center [675, 468] width 180 height 15
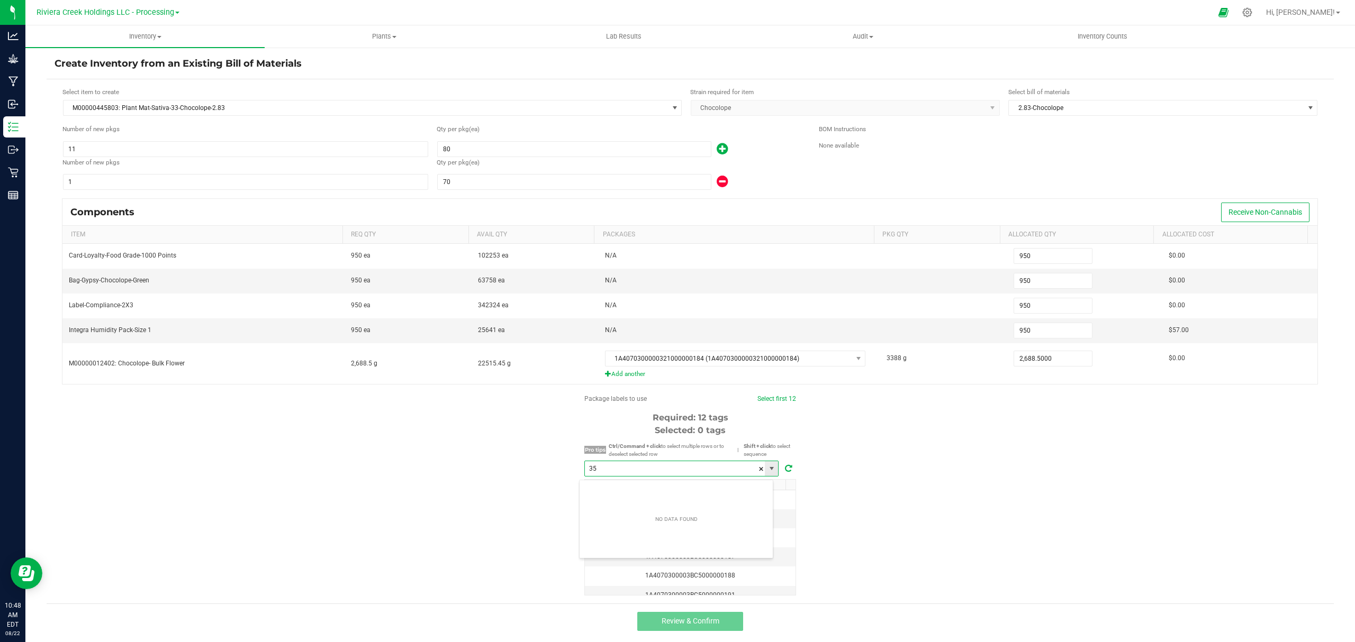
scroll to position [16, 194]
click at [686, 489] on li "1A4070300003BC5000035890" at bounding box center [675, 492] width 193 height 18
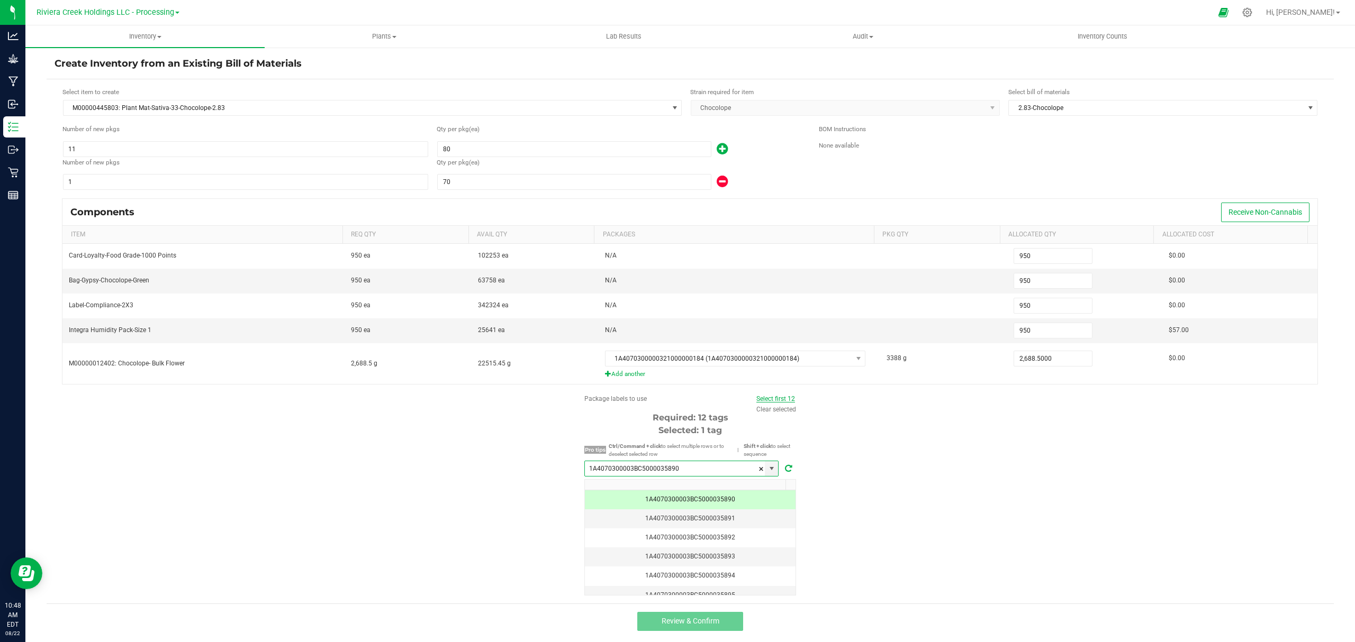
type input "1A4070300003BC5000035890"
click at [775, 403] on link "Select first 12" at bounding box center [775, 398] width 39 height 7
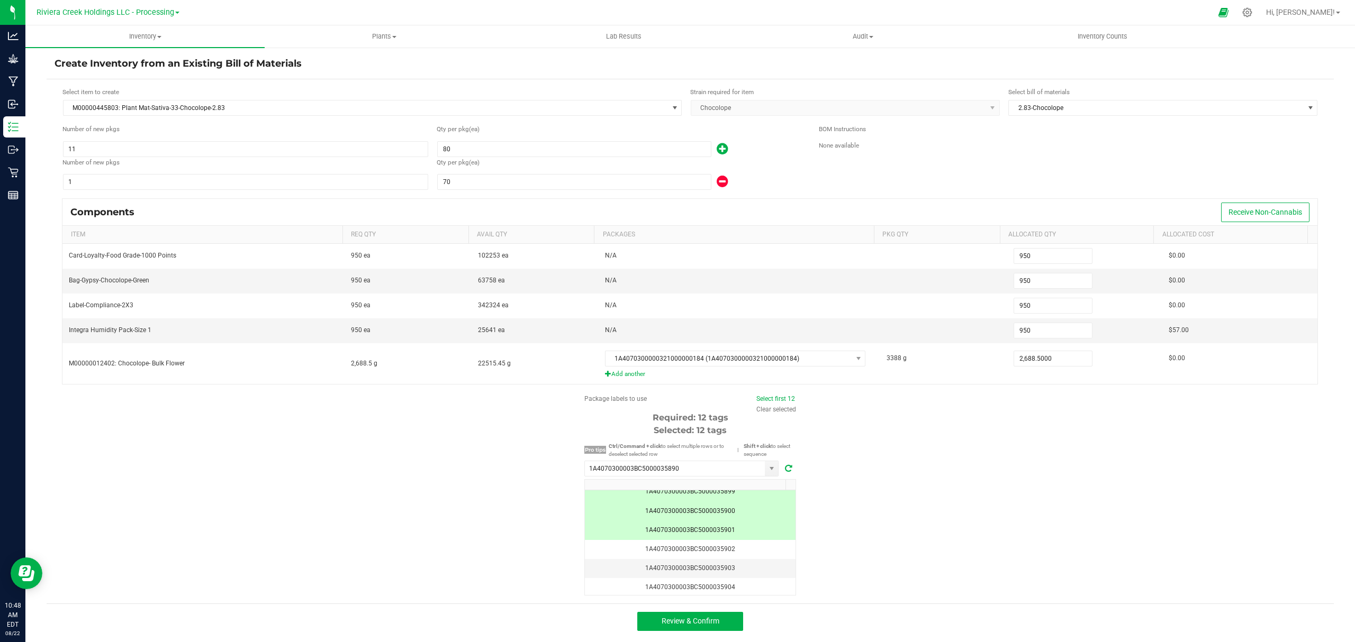
scroll to position [181, 0]
click at [710, 489] on span "Review & Confirm" at bounding box center [690, 621] width 58 height 8
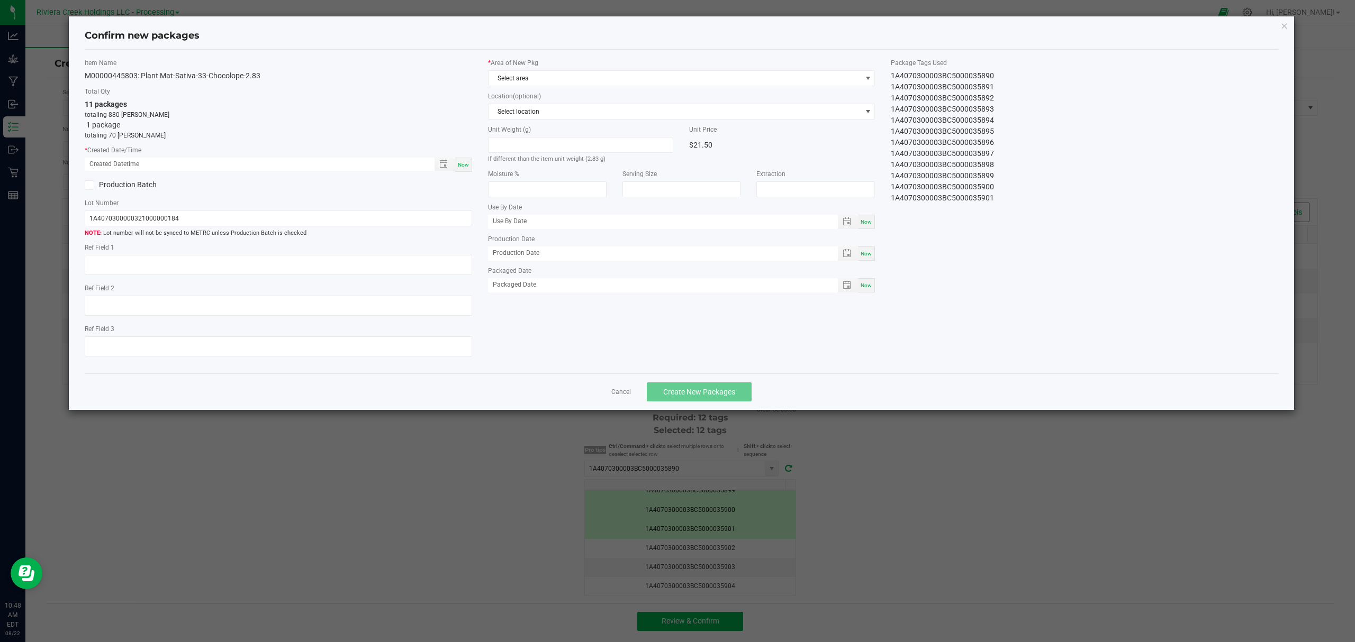
click at [465, 170] on div "Now" at bounding box center [463, 165] width 17 height 14
type input "[DATE] 10:48 AM"
click at [558, 86] on span "Select area" at bounding box center [681, 78] width 387 height 16
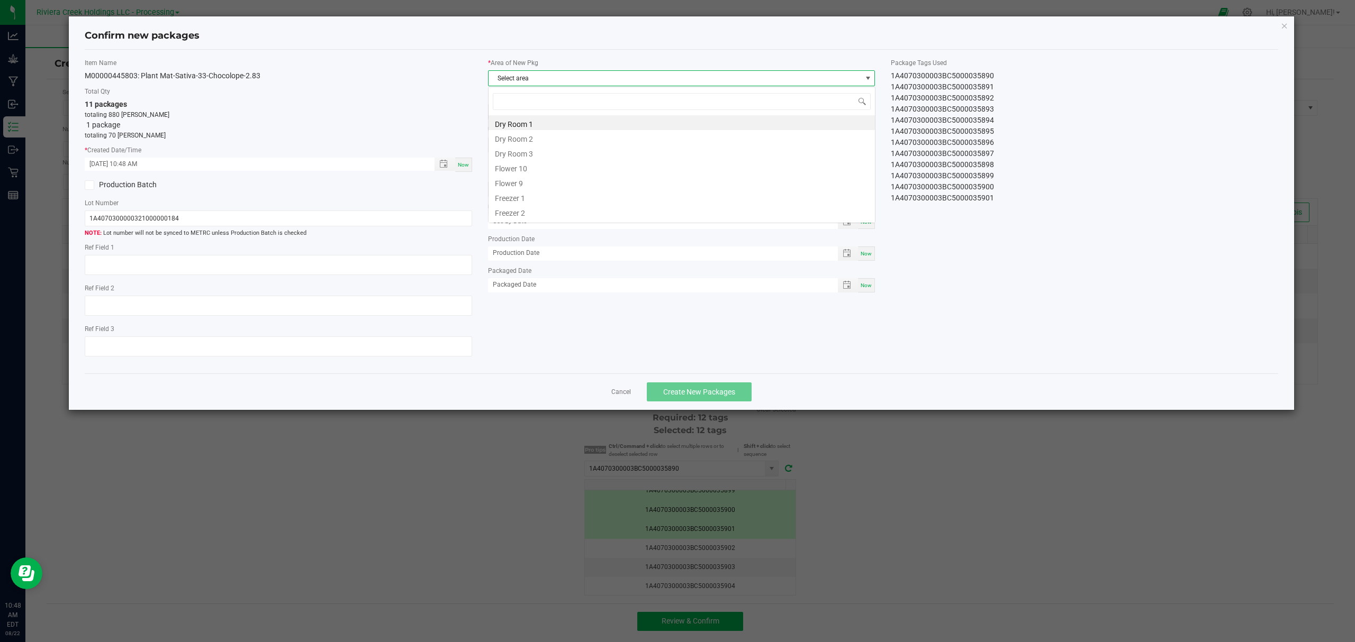
scroll to position [16, 386]
click at [542, 168] on li "Flower 10" at bounding box center [681, 167] width 386 height 15
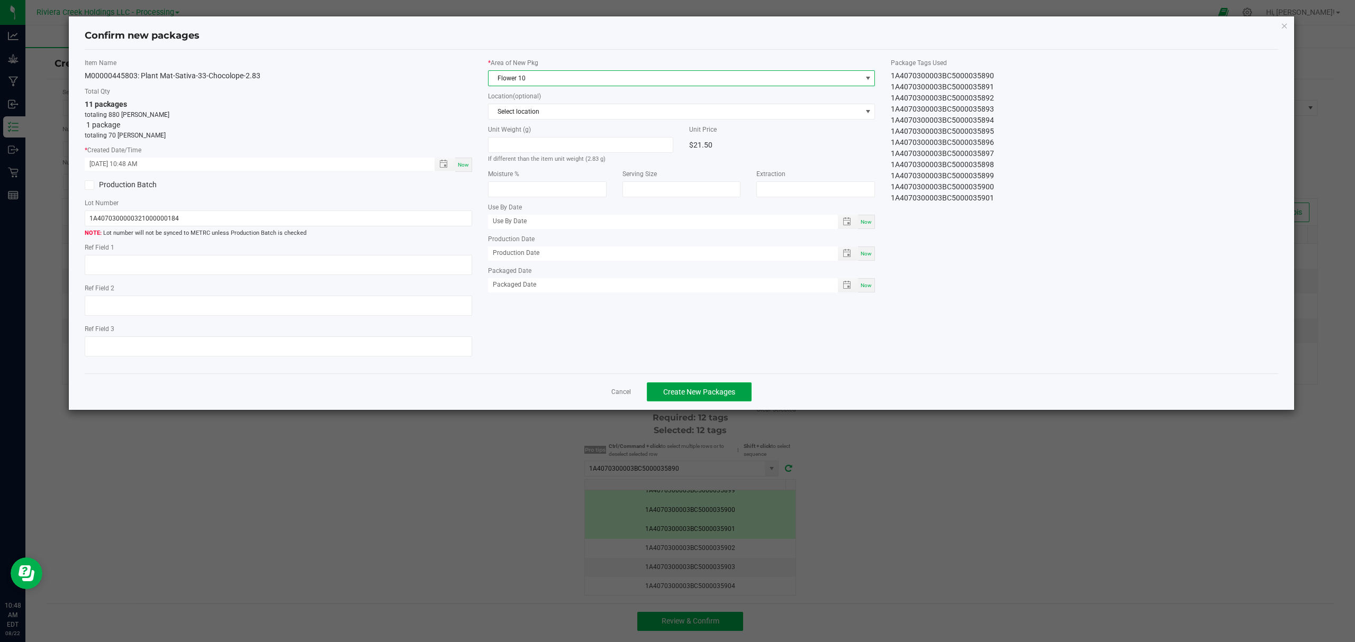
click at [733, 402] on button "Create New Packages" at bounding box center [699, 392] width 105 height 19
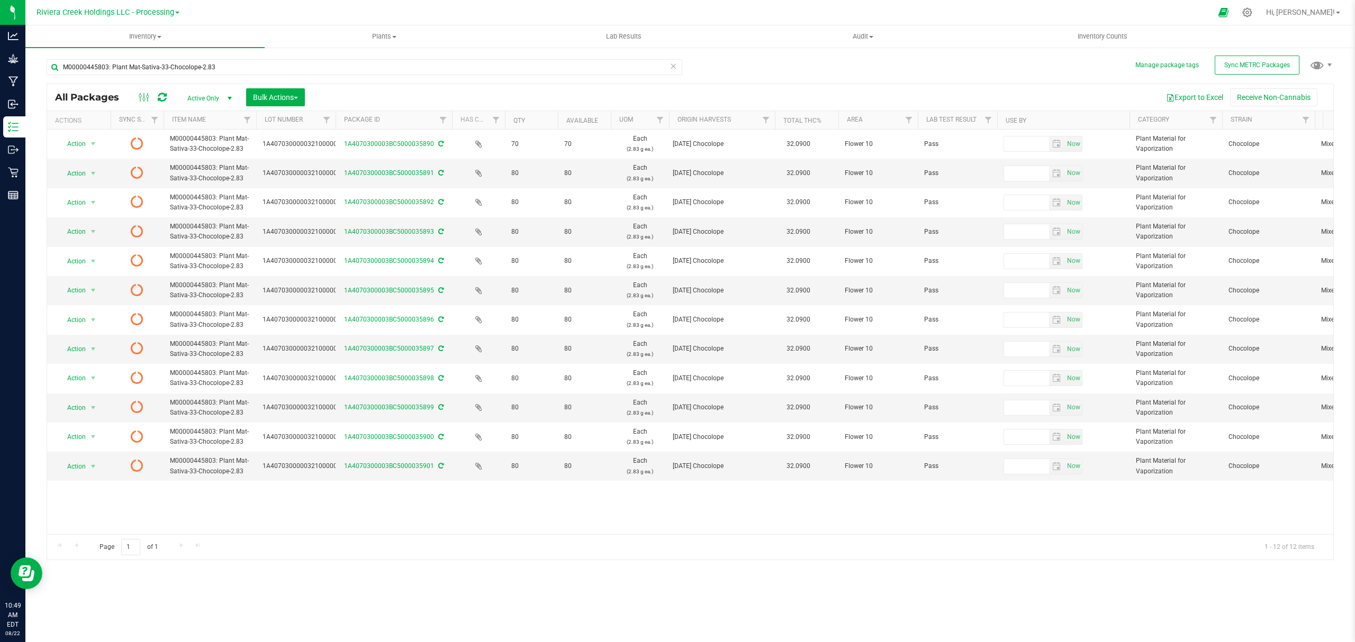
click at [163, 96] on icon at bounding box center [162, 97] width 9 height 11
click at [1083, 34] on span "Inventory Counts" at bounding box center [1102, 37] width 78 height 10
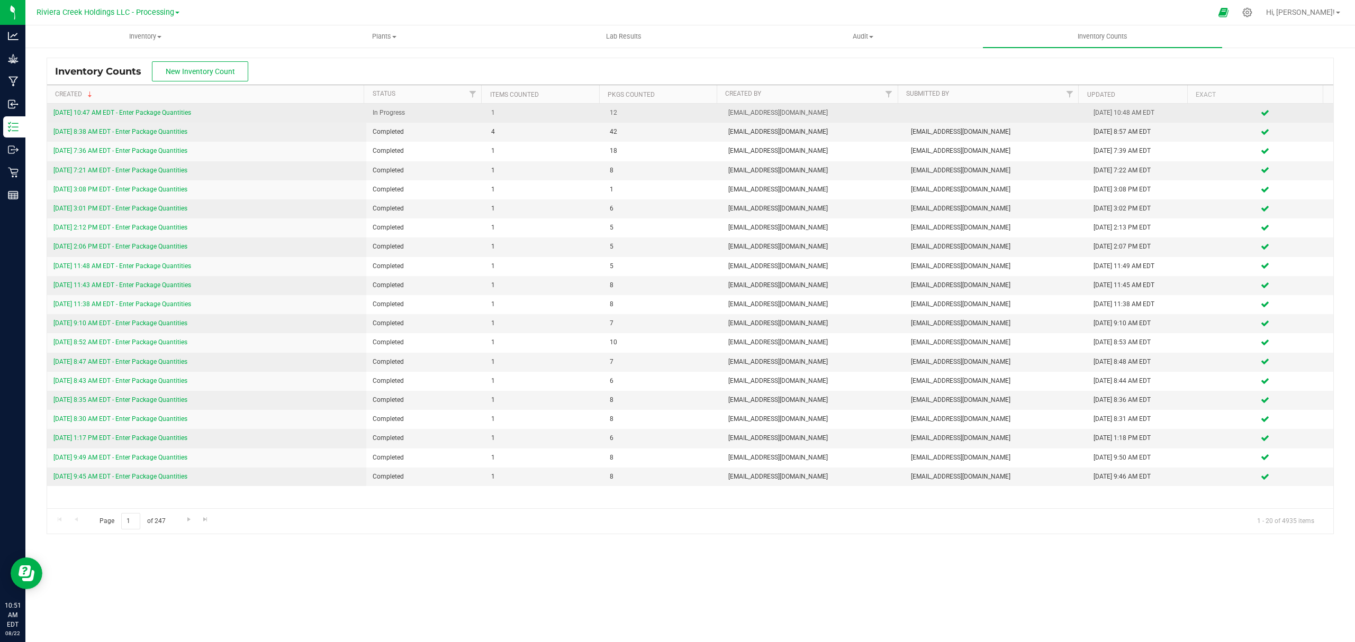
click at [153, 113] on link "[DATE] 10:47 AM EDT - Enter Package Quantities" at bounding box center [122, 112] width 138 height 7
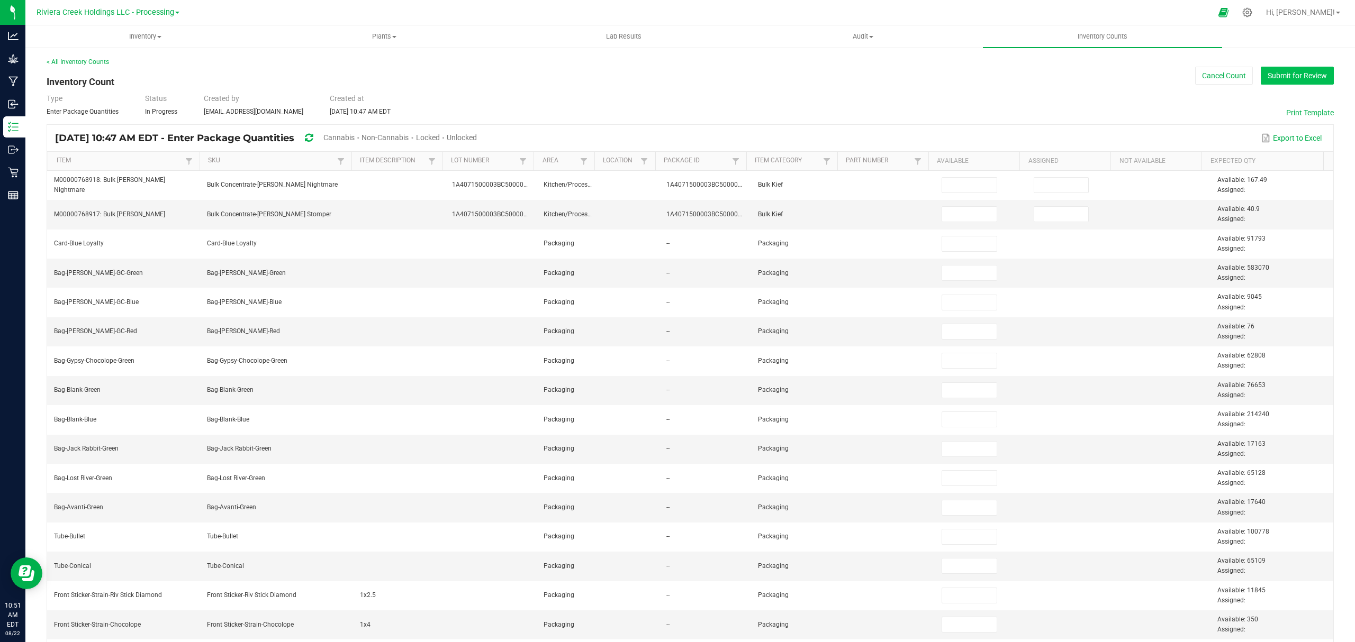
click at [1083, 70] on button "Submit for Review" at bounding box center [1297, 76] width 73 height 18
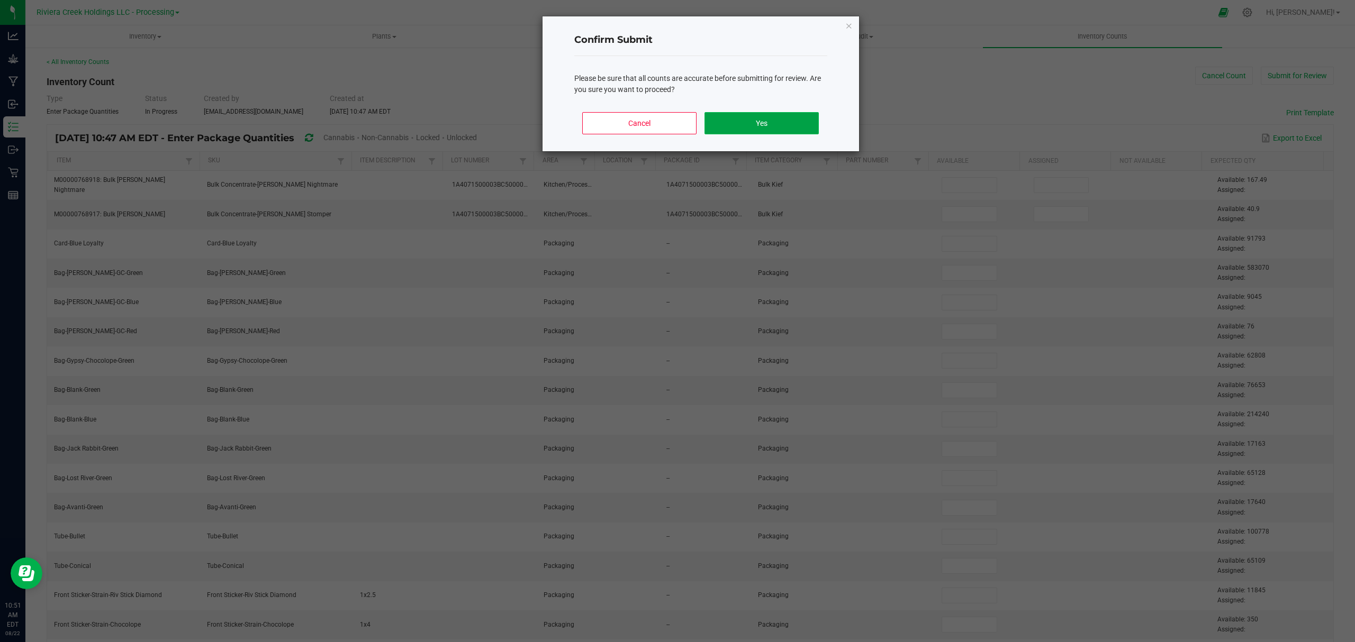
click at [797, 126] on button "Yes" at bounding box center [761, 123] width 114 height 22
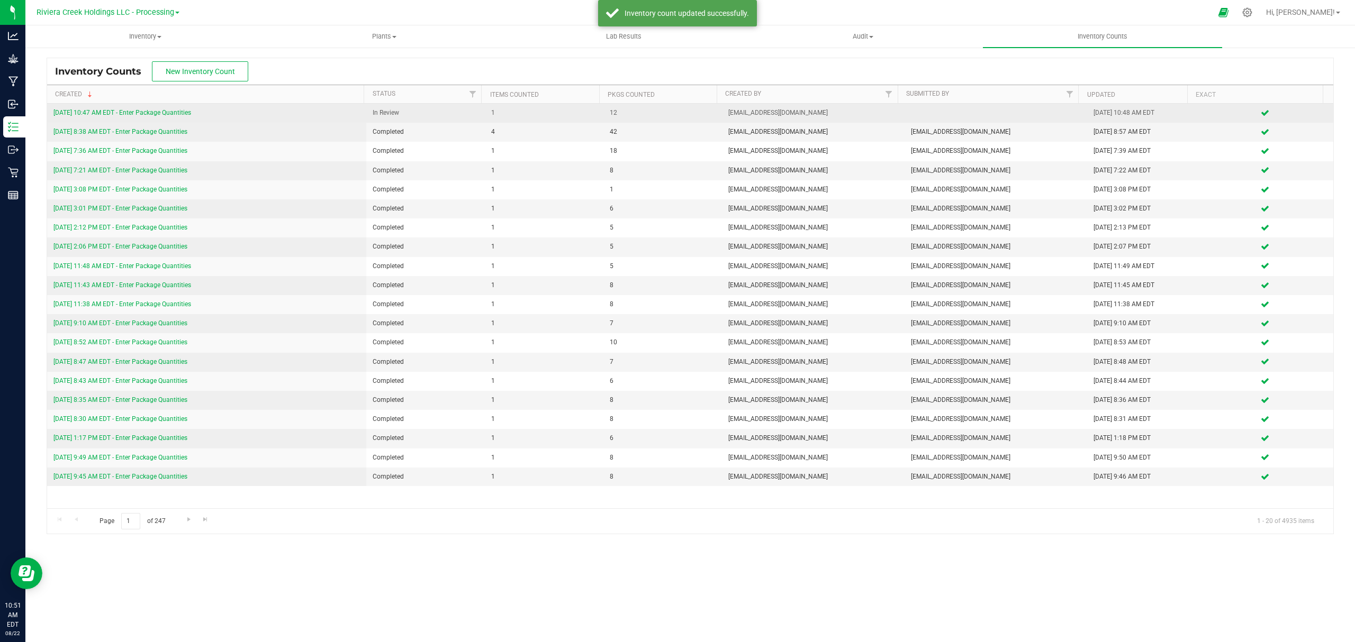
click at [170, 114] on link "[DATE] 10:47 AM EDT - Enter Package Quantities" at bounding box center [122, 112] width 138 height 7
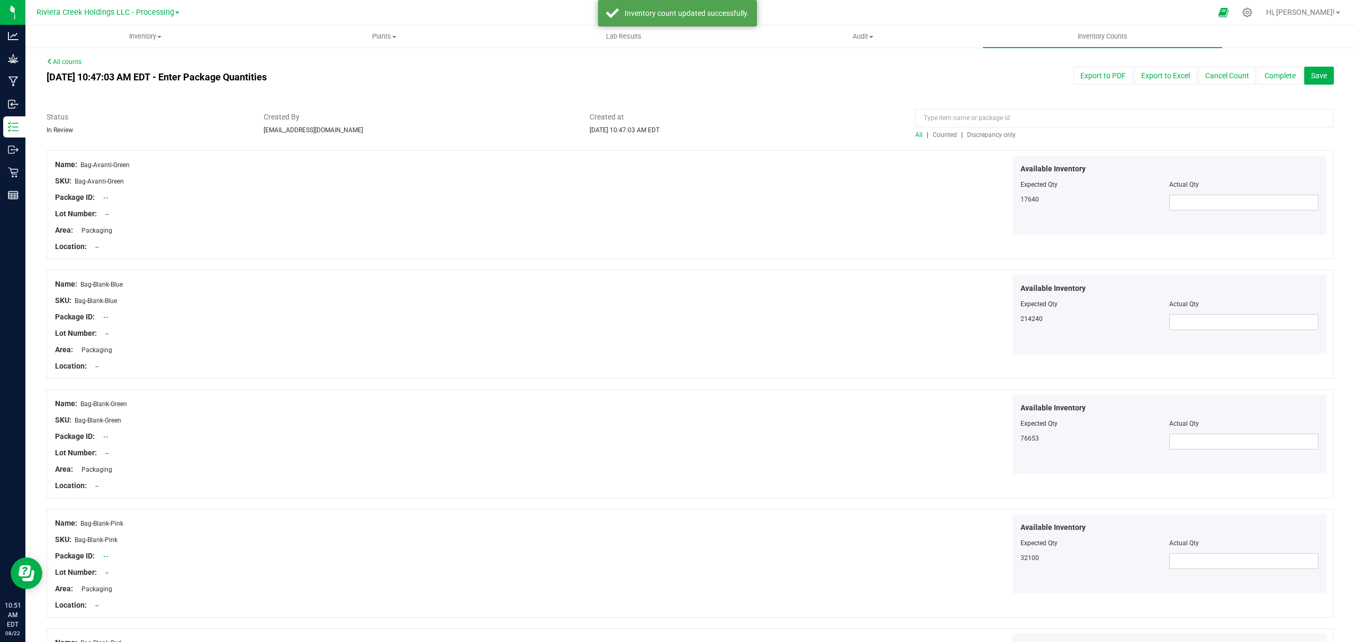
click at [932, 134] on span "Counted" at bounding box center [944, 134] width 24 height 7
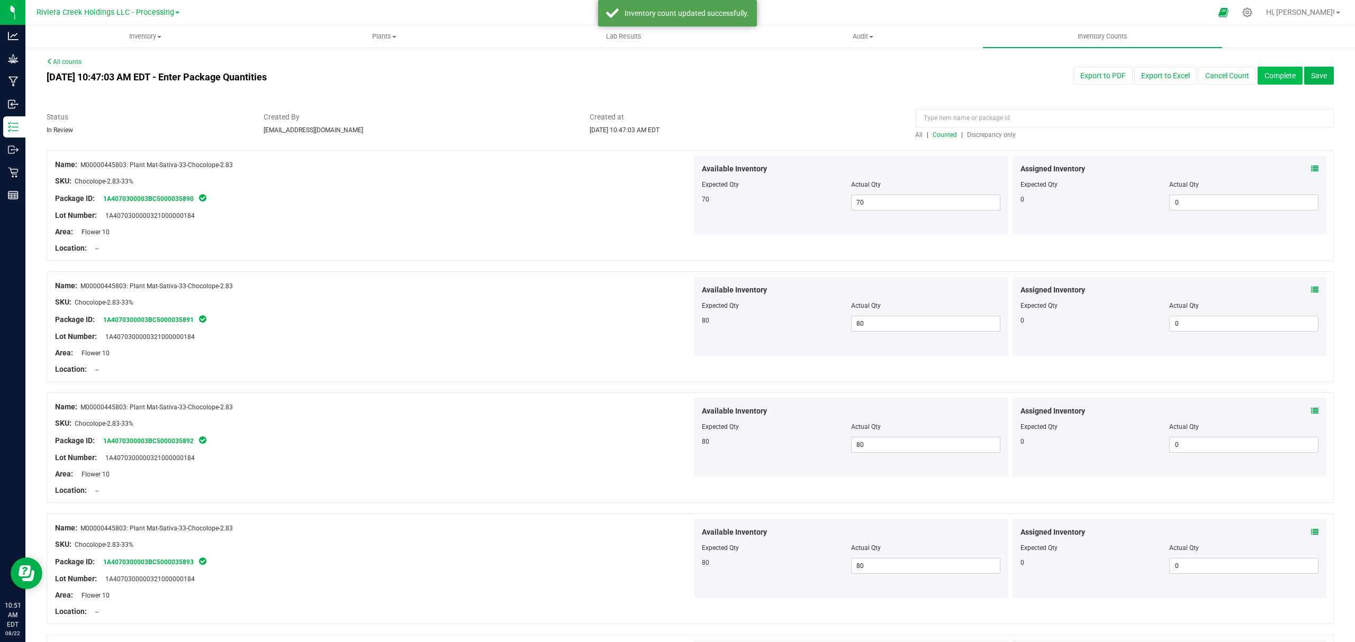
click at [1083, 76] on button "Complete" at bounding box center [1279, 76] width 45 height 18
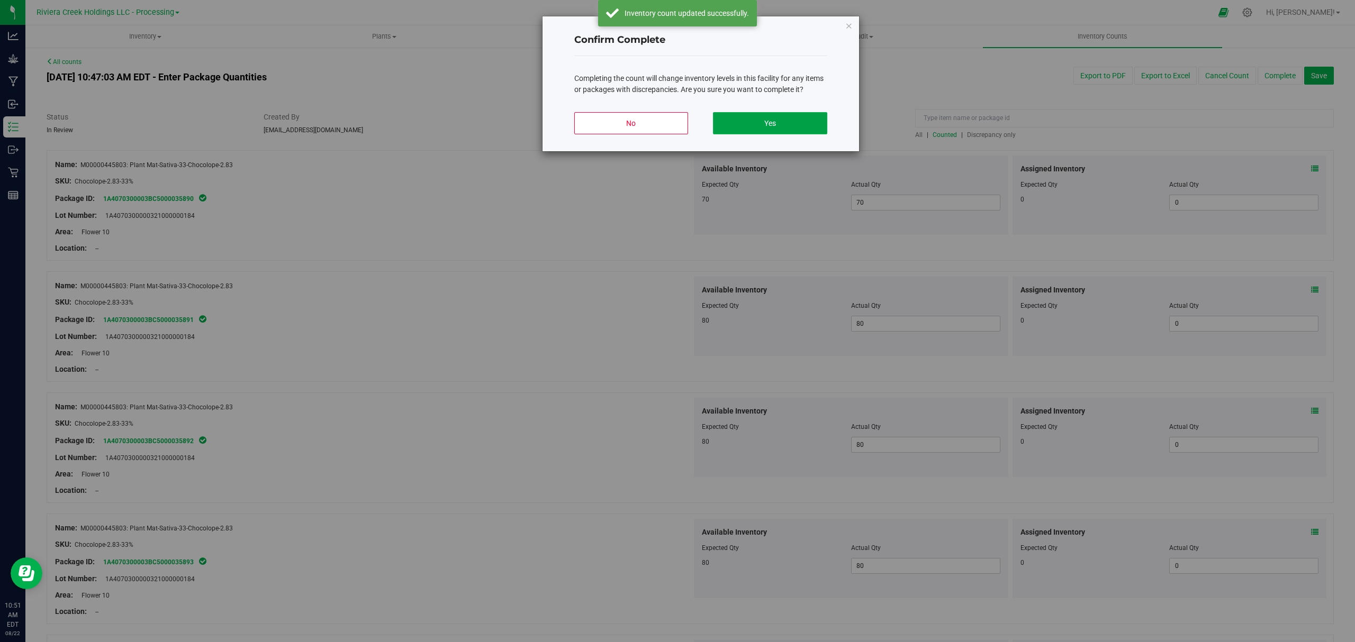
click at [753, 125] on button "Yes" at bounding box center [770, 123] width 114 height 22
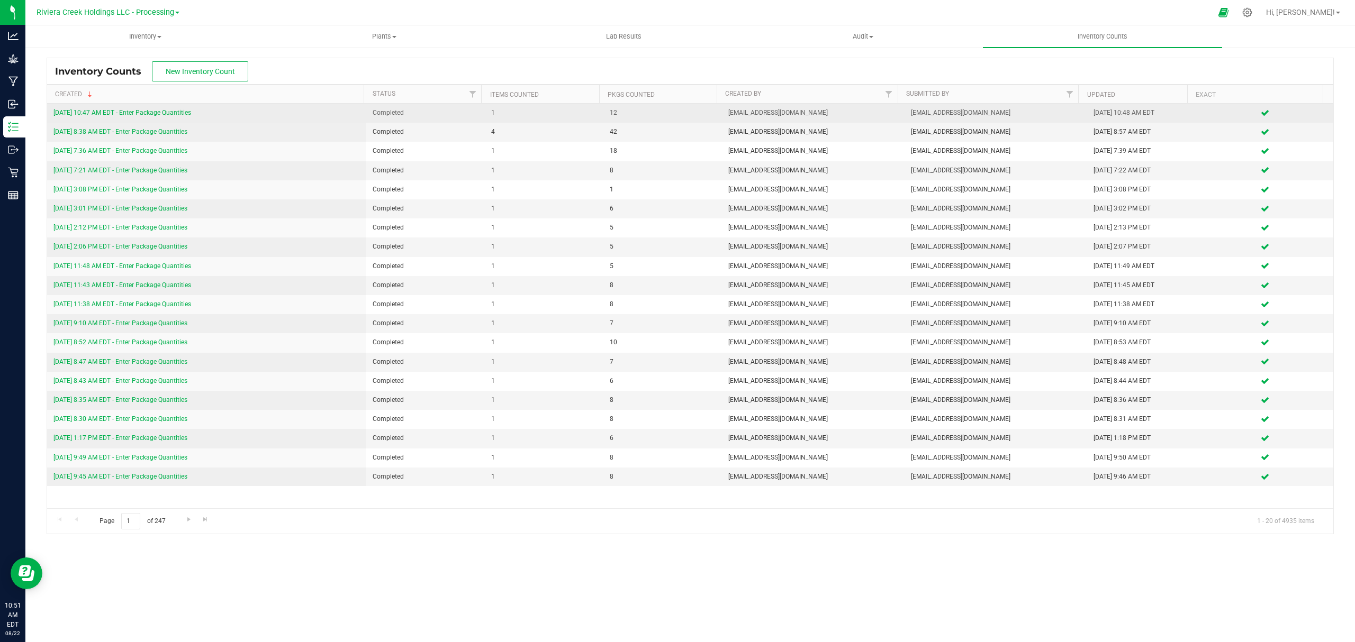
click at [164, 113] on link "[DATE] 10:47 AM EDT - Enter Package Quantities" at bounding box center [122, 112] width 138 height 7
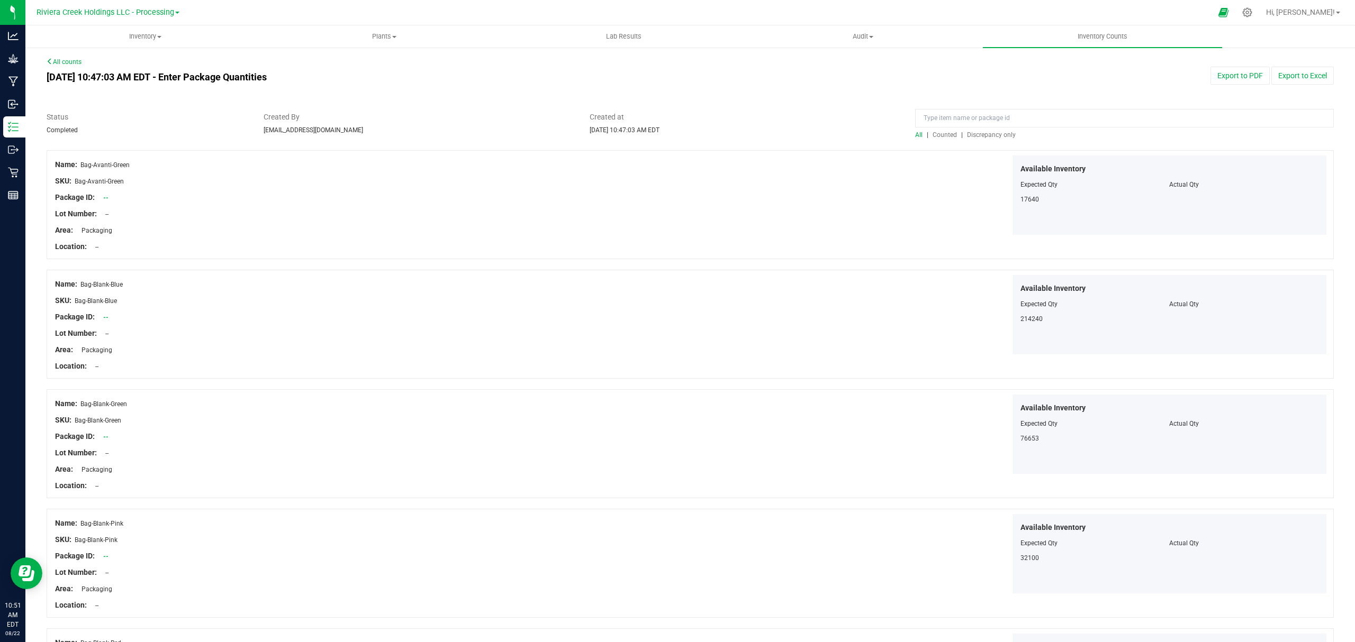
click at [936, 134] on span "Counted" at bounding box center [944, 134] width 24 height 7
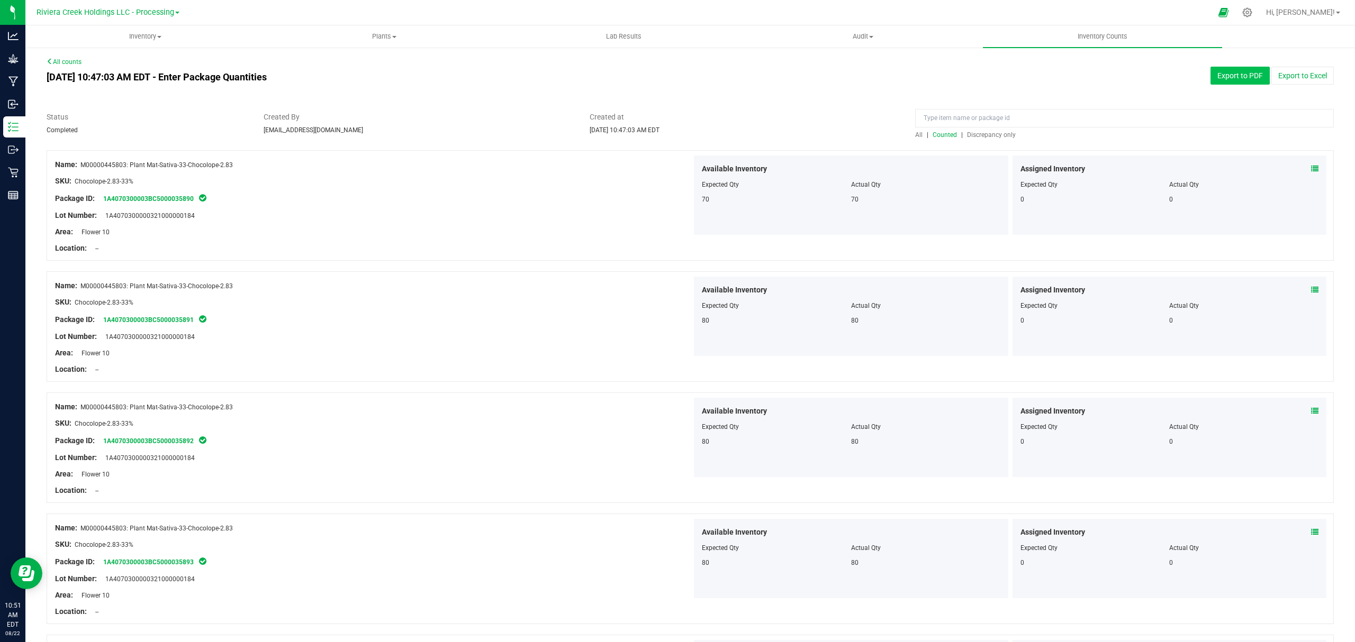
click at [1083, 80] on button "Export to PDF" at bounding box center [1239, 76] width 59 height 18
click at [133, 39] on span "Inventory" at bounding box center [145, 37] width 238 height 10
click at [106, 65] on li "All packages" at bounding box center [144, 64] width 239 height 13
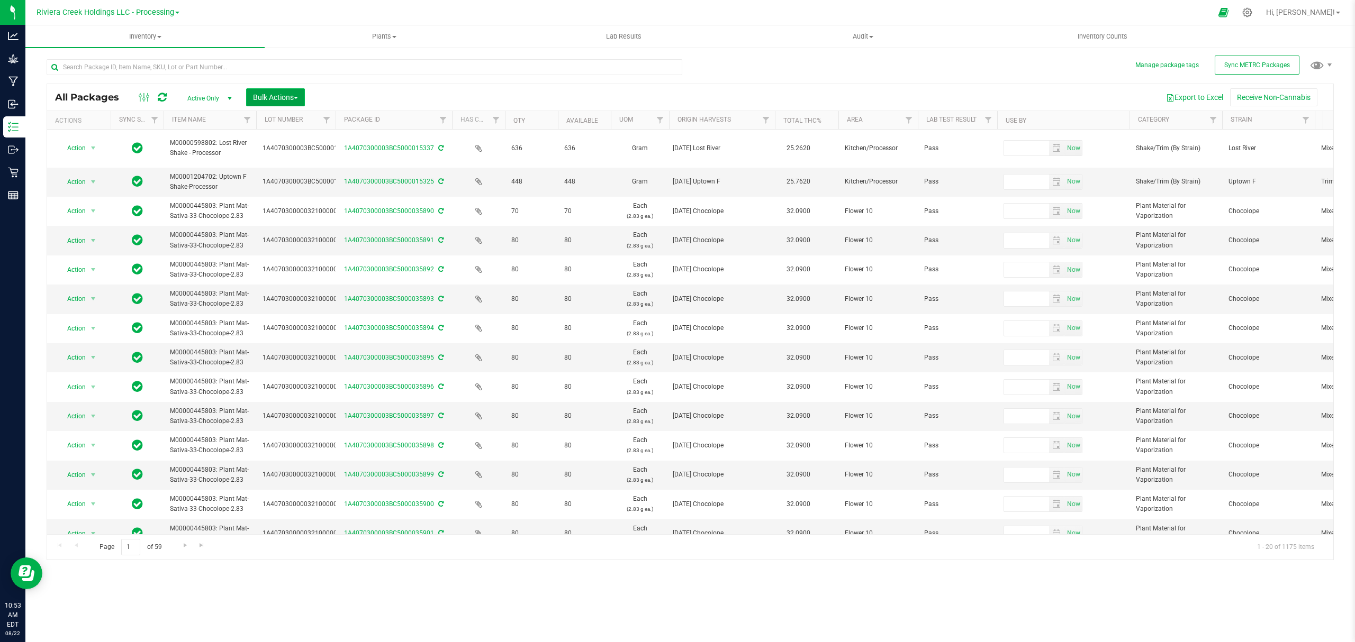
click at [279, 95] on span "Bulk Actions" at bounding box center [275, 97] width 45 height 8
click at [287, 197] on span "Lock/Unlock packages" at bounding box center [288, 199] width 72 height 8
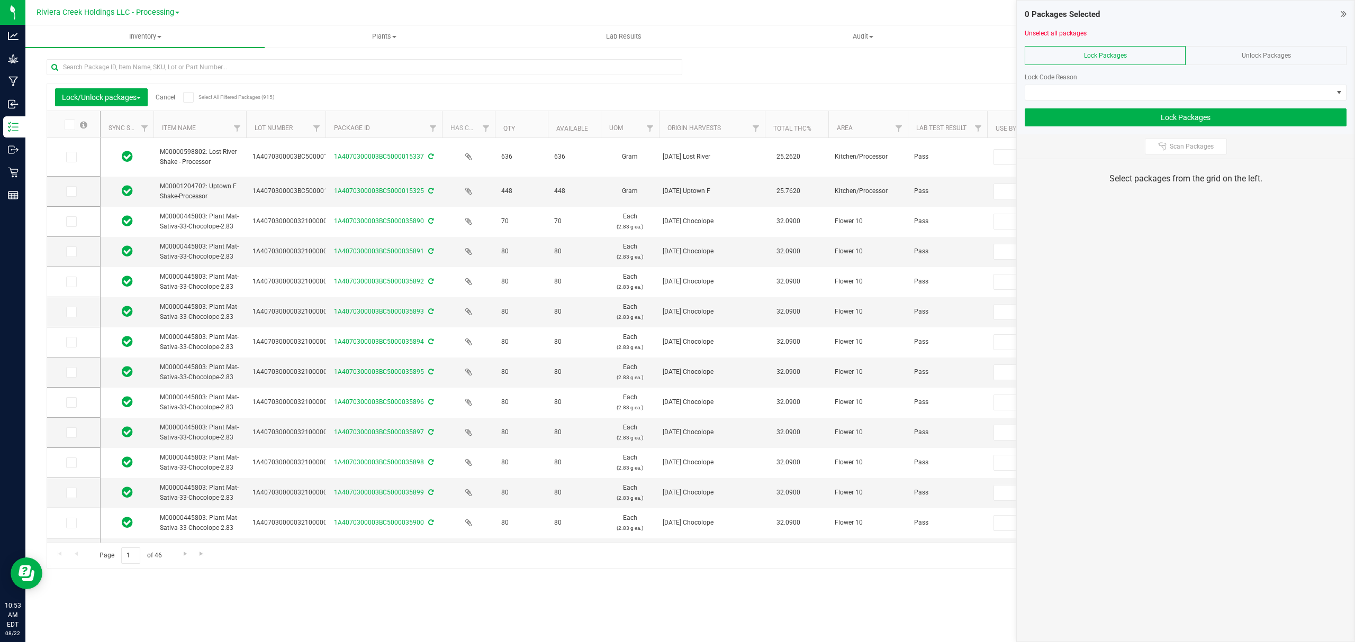
click at [330, 129] on th "Package ID" at bounding box center [383, 124] width 116 height 27
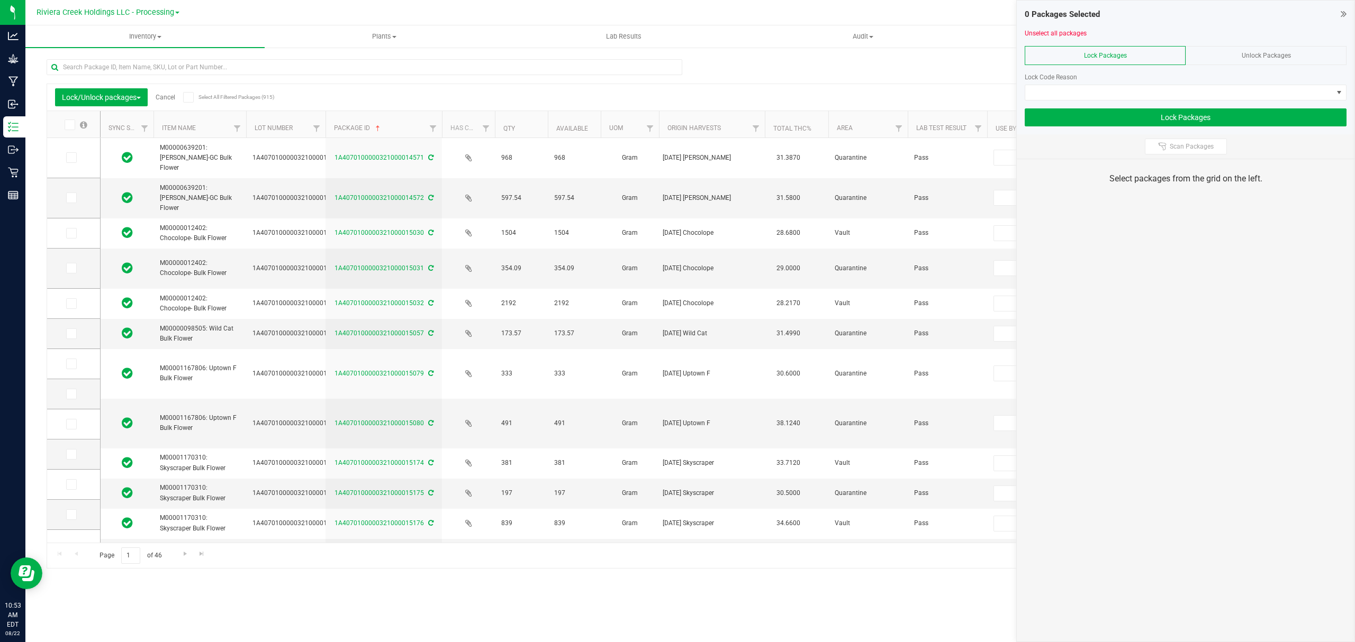
click at [331, 125] on th "Package ID" at bounding box center [383, 124] width 116 height 27
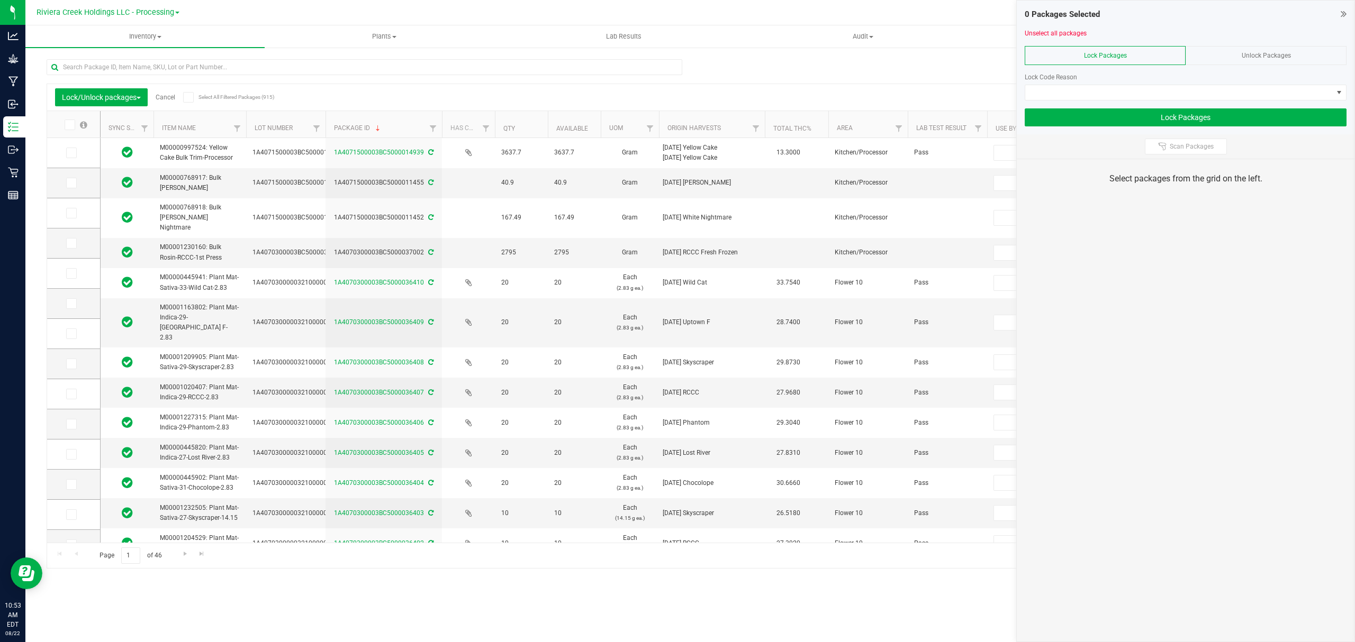
click at [331, 128] on th "Package ID" at bounding box center [383, 124] width 116 height 27
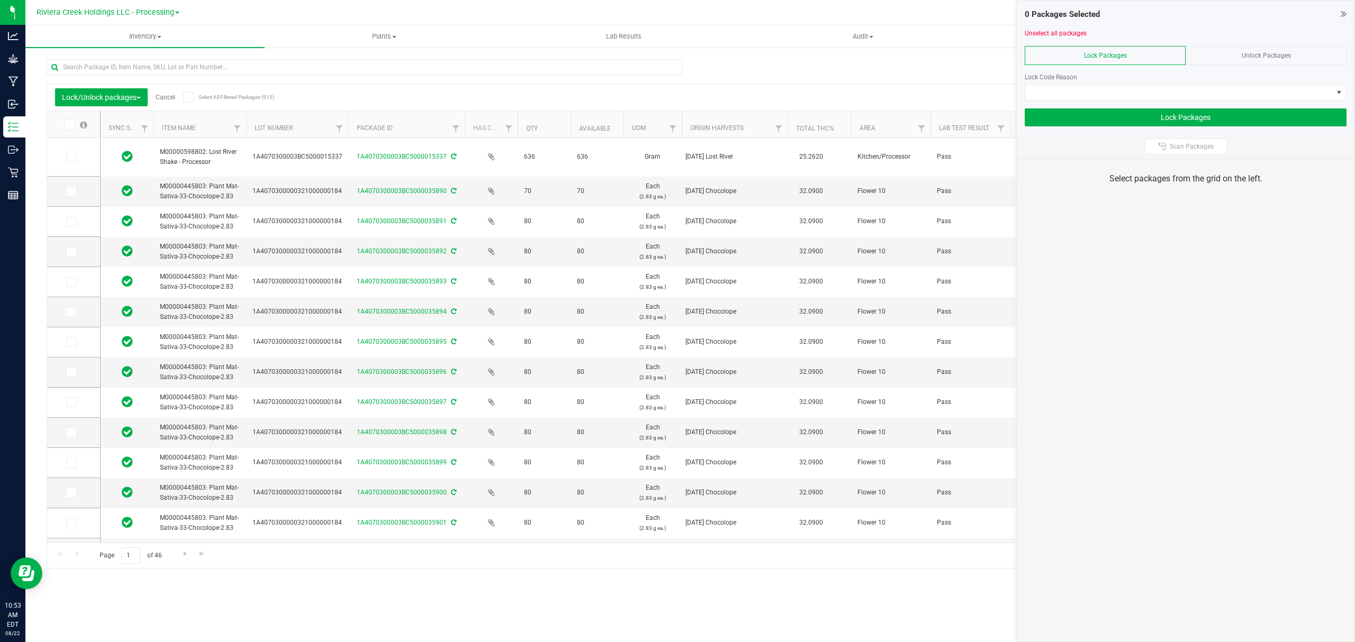
drag, startPoint x: 327, startPoint y: 128, endPoint x: 353, endPoint y: 129, distance: 26.5
click at [72, 192] on icon at bounding box center [70, 192] width 7 height 0
click at [0, 0] on input "checkbox" at bounding box center [0, 0] width 0 height 0
click at [70, 217] on span at bounding box center [71, 221] width 11 height 11
click at [0, 0] on input "checkbox" at bounding box center [0, 0] width 0 height 0
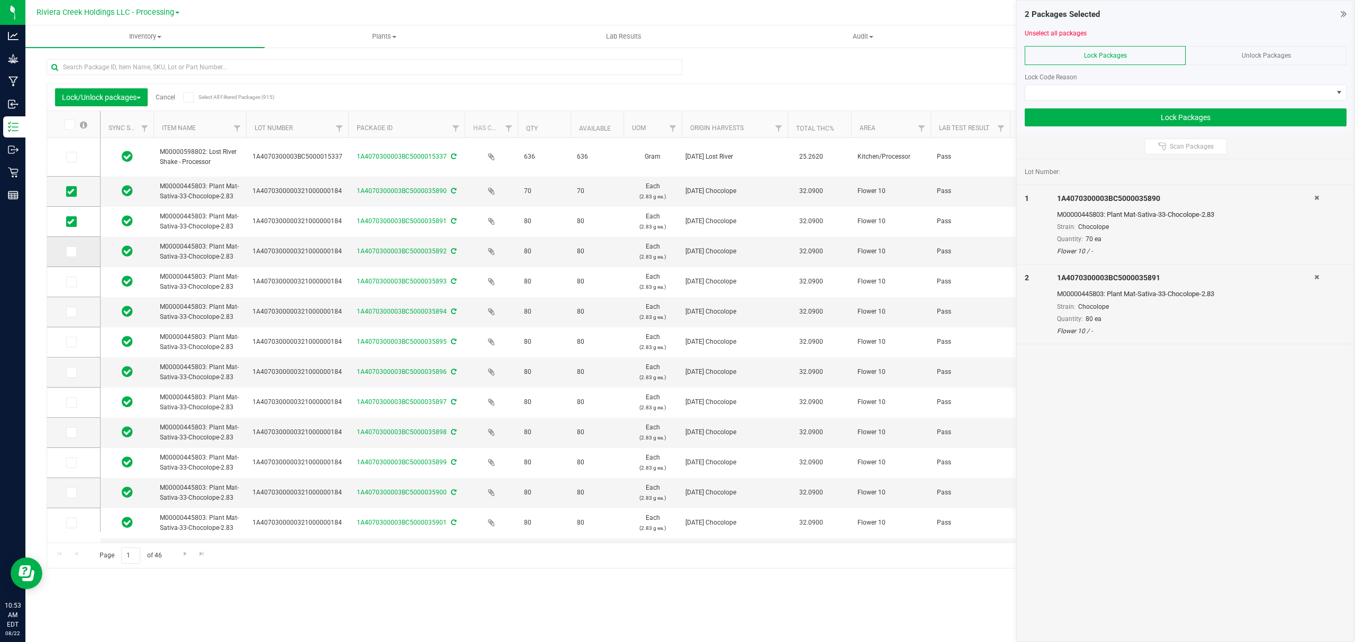
click at [68, 252] on icon at bounding box center [70, 252] width 7 height 0
click at [0, 0] on input "checkbox" at bounding box center [0, 0] width 0 height 0
click at [70, 282] on icon at bounding box center [70, 282] width 7 height 0
click at [0, 0] on input "checkbox" at bounding box center [0, 0] width 0 height 0
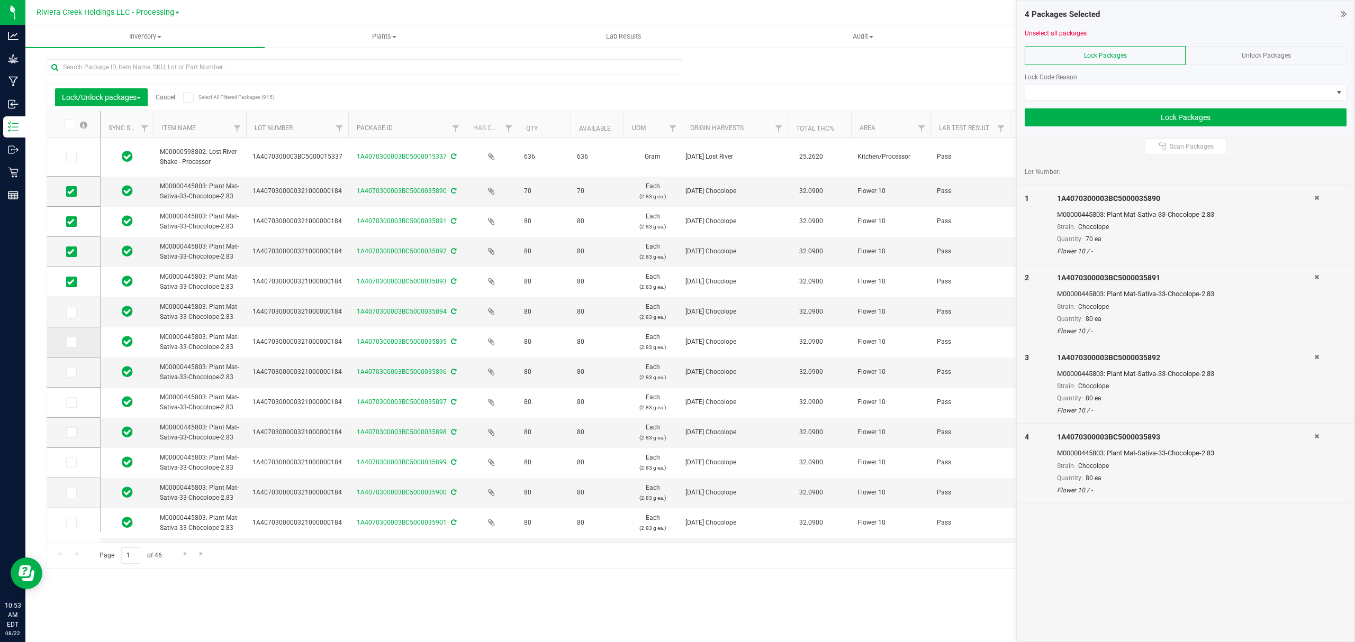
drag, startPoint x: 70, startPoint y: 312, endPoint x: 70, endPoint y: 336, distance: 23.3
click at [70, 312] on icon at bounding box center [70, 312] width 7 height 0
click at [0, 0] on input "checkbox" at bounding box center [0, 0] width 0 height 0
click at [71, 342] on icon at bounding box center [70, 342] width 7 height 0
click at [0, 0] on input "checkbox" at bounding box center [0, 0] width 0 height 0
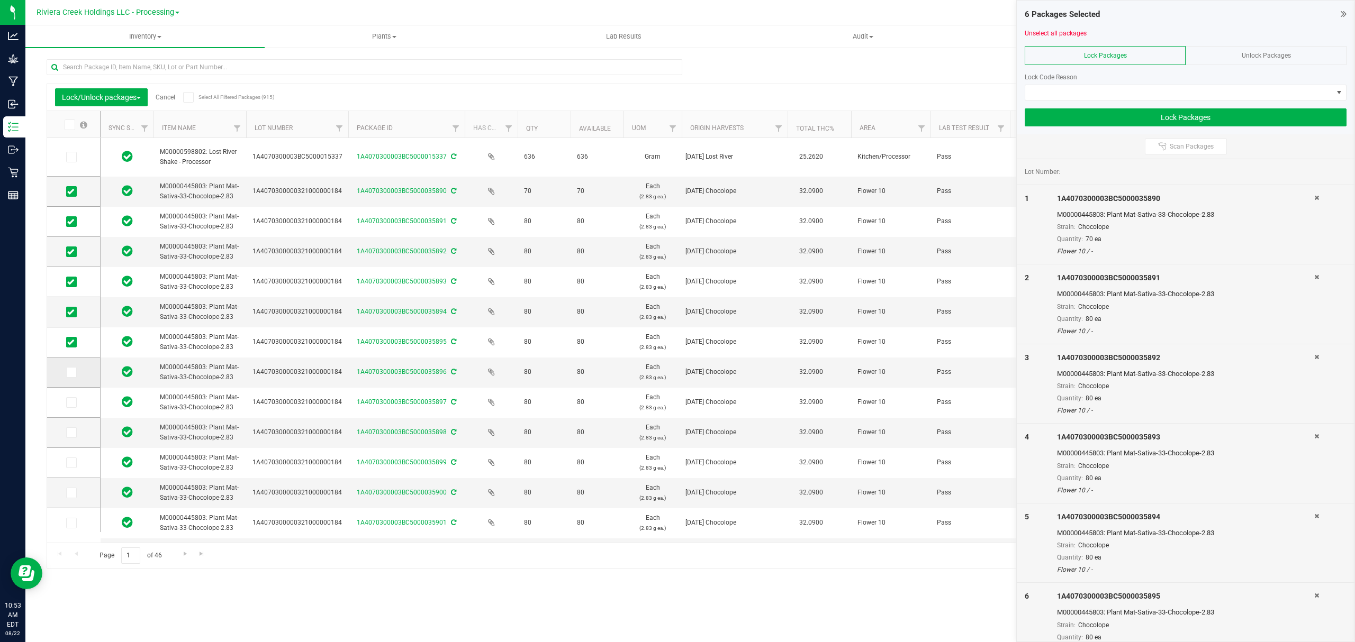
click at [72, 380] on td at bounding box center [73, 373] width 53 height 30
click at [70, 373] on icon at bounding box center [70, 373] width 7 height 0
click at [0, 0] on input "checkbox" at bounding box center [0, 0] width 0 height 0
drag, startPoint x: 73, startPoint y: 405, endPoint x: 76, endPoint y: 425, distance: 20.4
click at [73, 406] on span at bounding box center [71, 402] width 11 height 11
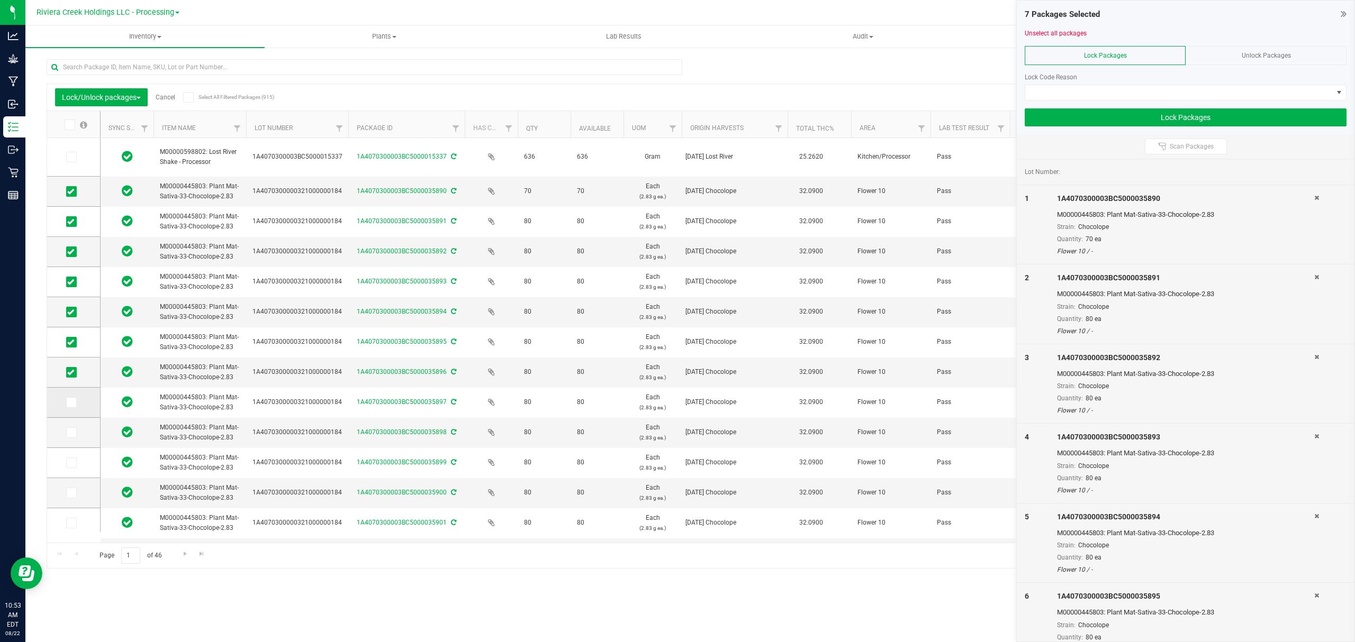
click at [72, 403] on icon at bounding box center [70, 403] width 7 height 0
click at [0, 0] on input "checkbox" at bounding box center [0, 0] width 0 height 0
click at [69, 433] on icon at bounding box center [70, 433] width 7 height 0
click at [0, 0] on input "checkbox" at bounding box center [0, 0] width 0 height 0
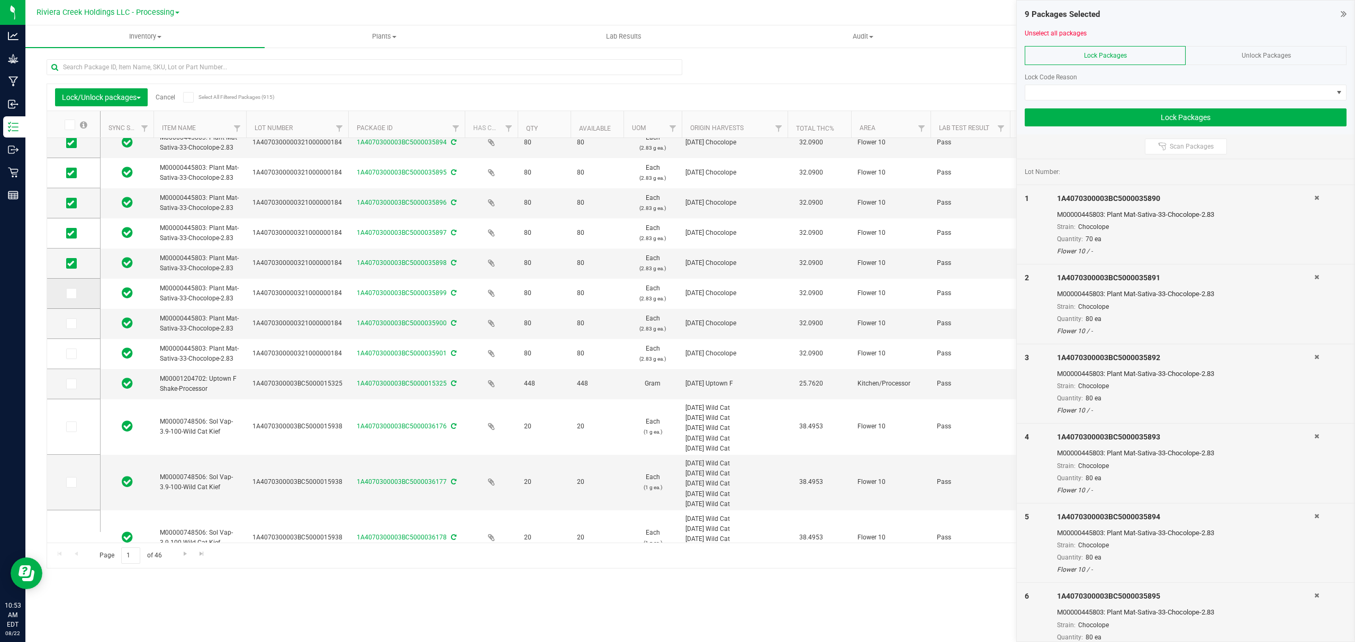
click at [70, 294] on icon at bounding box center [70, 294] width 7 height 0
click at [0, 0] on input "checkbox" at bounding box center [0, 0] width 0 height 0
click at [68, 324] on icon at bounding box center [70, 324] width 7 height 0
click at [0, 0] on input "checkbox" at bounding box center [0, 0] width 0 height 0
click at [71, 354] on icon at bounding box center [70, 354] width 7 height 0
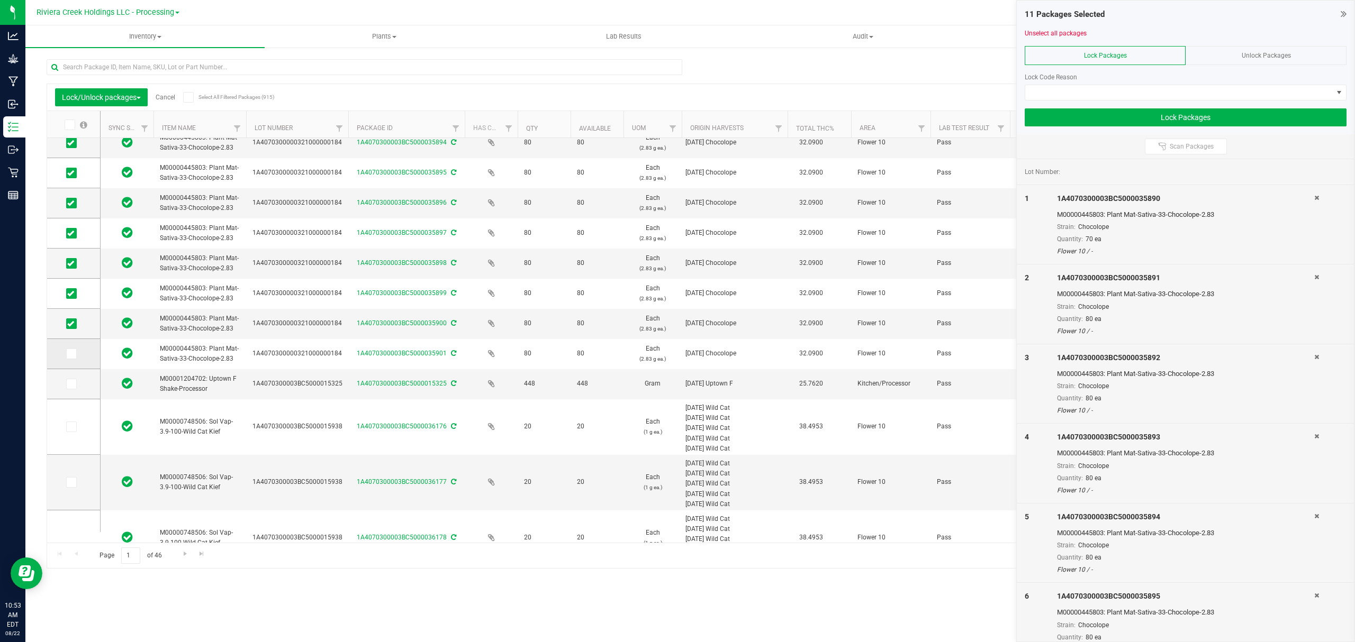
click at [0, 0] on input "checkbox" at bounding box center [0, 0] width 0 height 0
drag, startPoint x: 1060, startPoint y: 92, endPoint x: 1057, endPoint y: 97, distance: 6.9
click at [1060, 92] on span at bounding box center [1178, 92] width 307 height 15
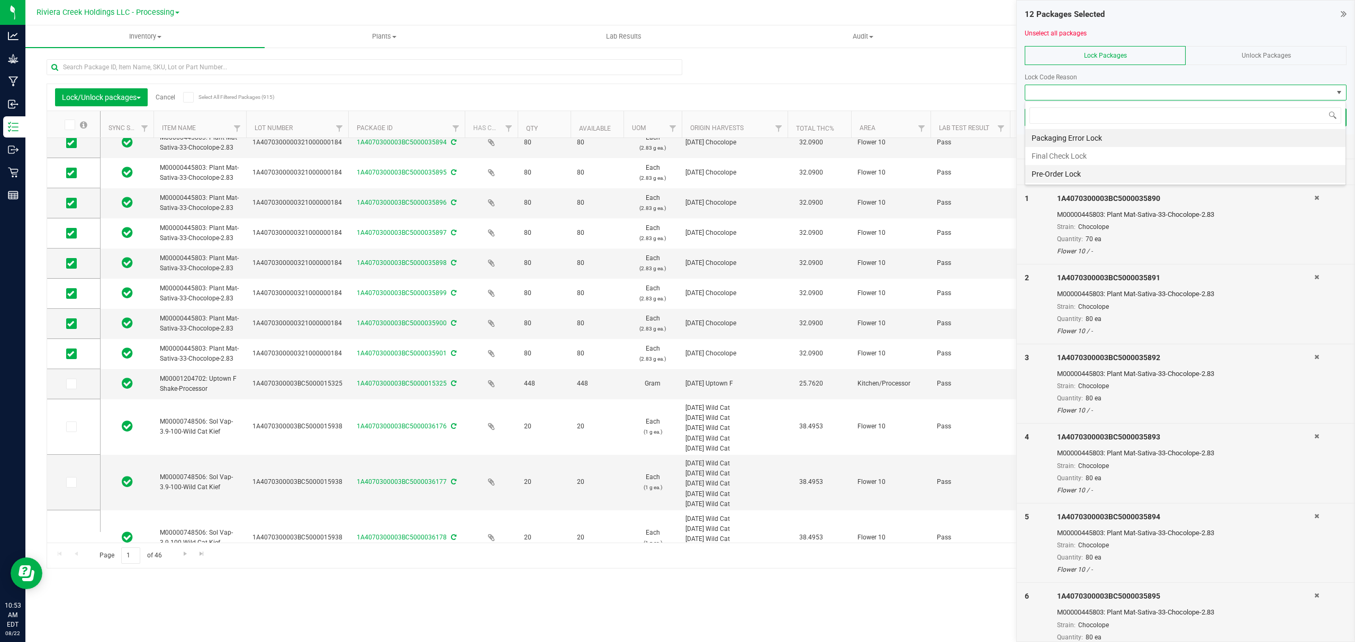
scroll to position [16, 321]
click at [1046, 155] on li "Final Check Lock" at bounding box center [1185, 156] width 320 height 18
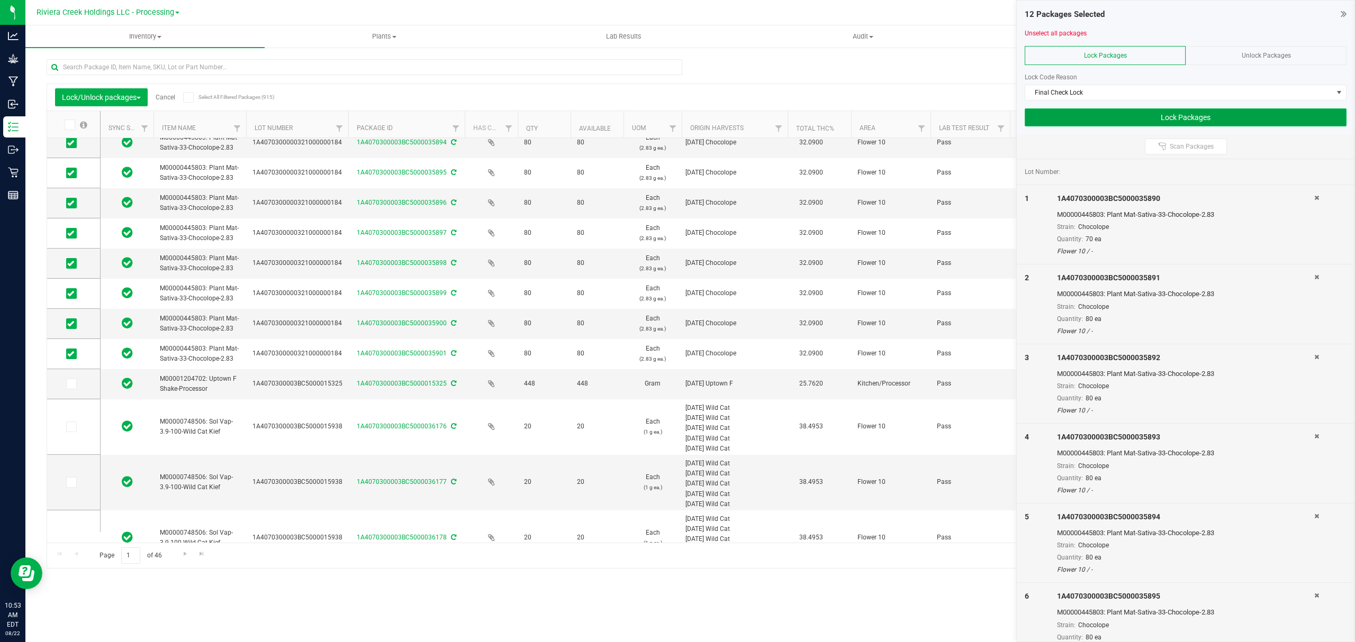
click at [1054, 121] on button "Lock Packages" at bounding box center [1186, 117] width 322 height 18
